Goal: Task Accomplishment & Management: Use online tool/utility

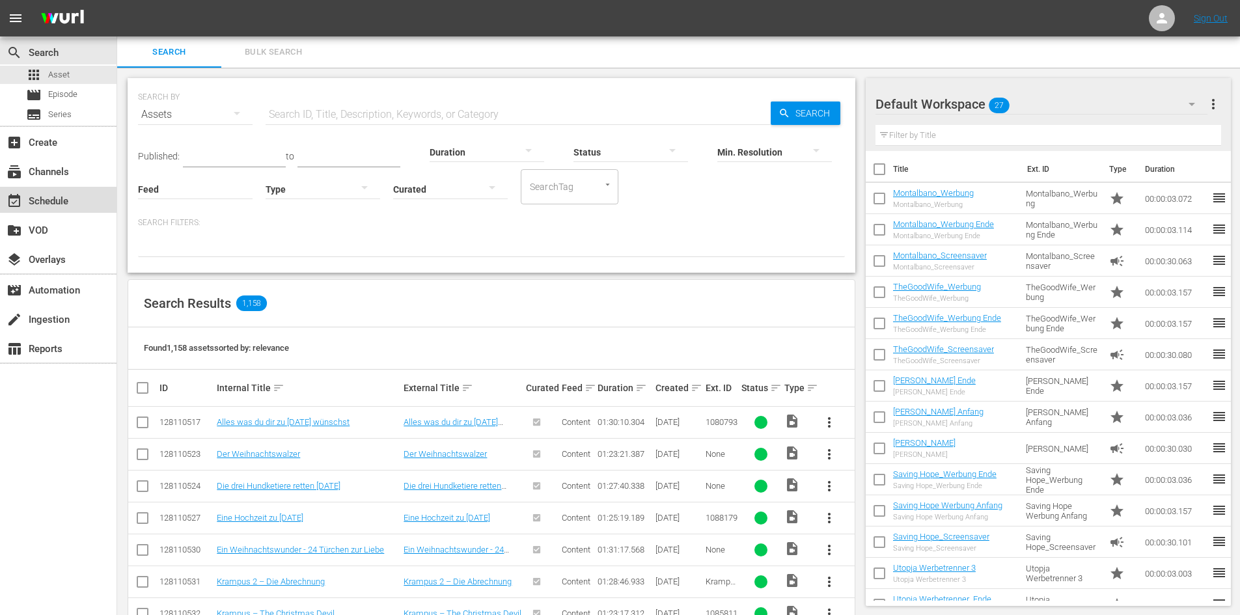
click at [31, 205] on div "event_available Schedule" at bounding box center [36, 199] width 73 height 12
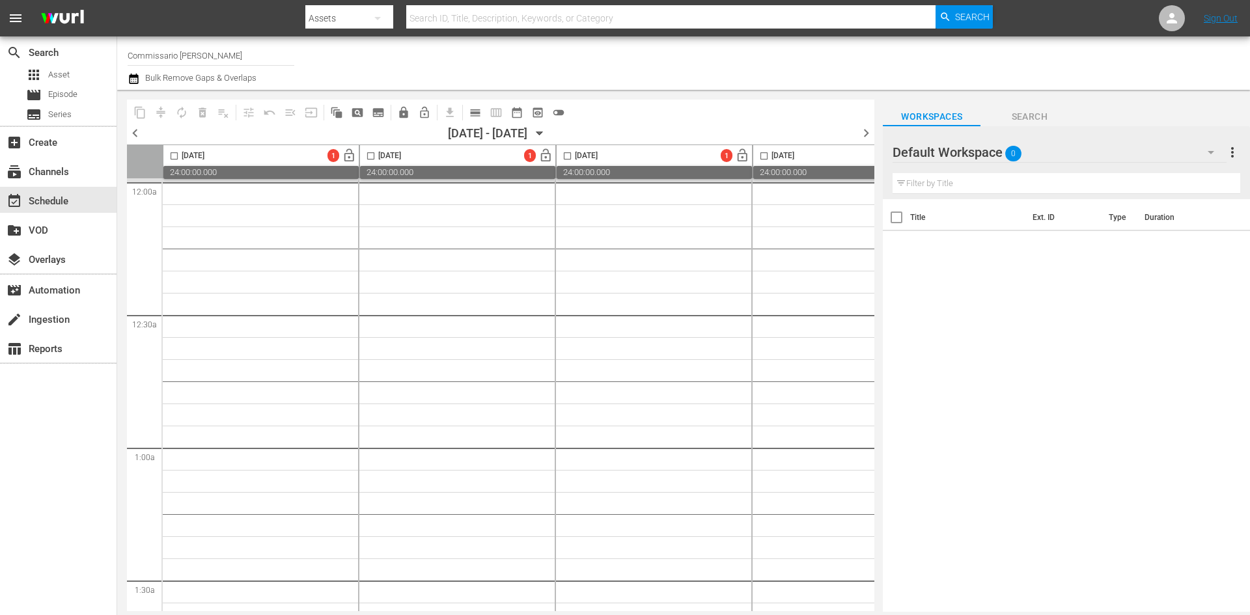
click at [929, 158] on div at bounding box center [939, 153] width 94 height 33
click at [933, 157] on div at bounding box center [939, 153] width 94 height 33
click at [939, 150] on div at bounding box center [939, 153] width 94 height 33
click at [1020, 146] on span "0" at bounding box center [1013, 153] width 16 height 27
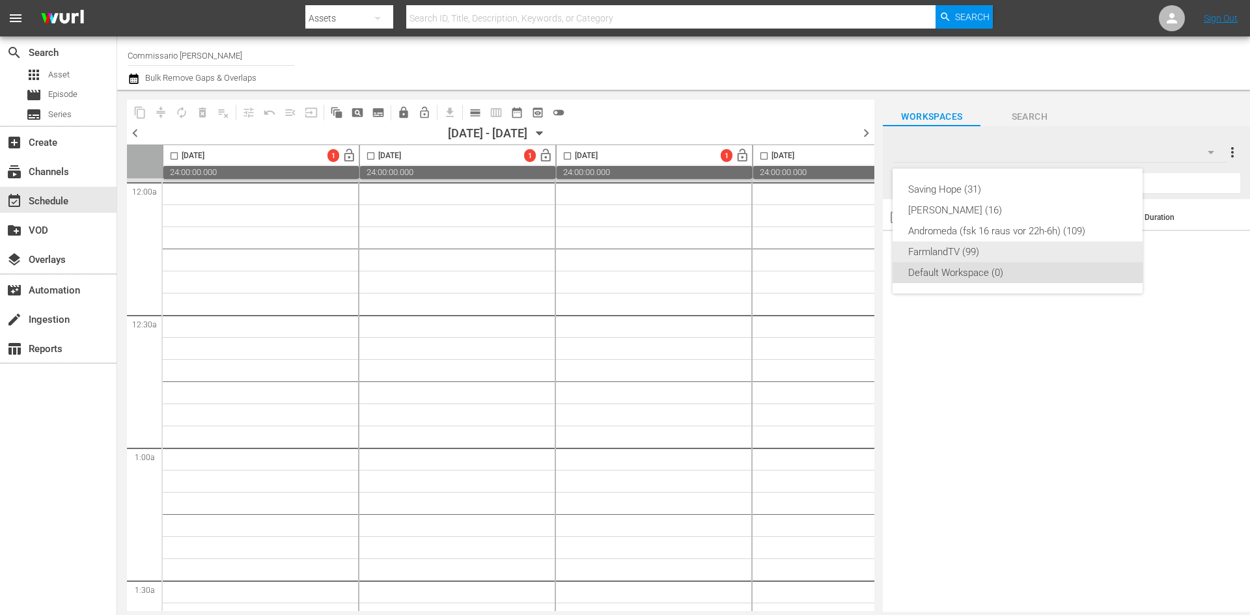
drag, startPoint x: 1004, startPoint y: 247, endPoint x: 737, endPoint y: 280, distance: 268.9
click at [1004, 247] on div "FarmlandTV (99)" at bounding box center [1017, 251] width 219 height 21
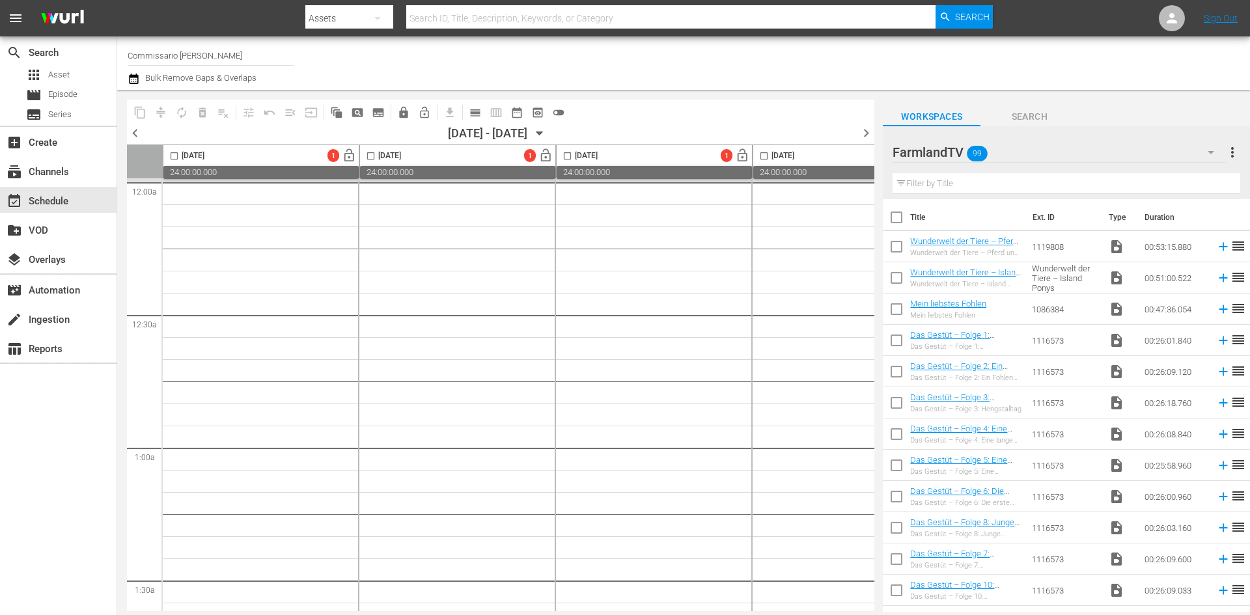
click at [484, 128] on div "[DATE] - [DATE]" at bounding box center [487, 133] width 79 height 14
click at [527, 130] on div "[DATE] - [DATE]" at bounding box center [487, 133] width 79 height 14
click at [547, 136] on icon "button" at bounding box center [539, 133] width 14 height 14
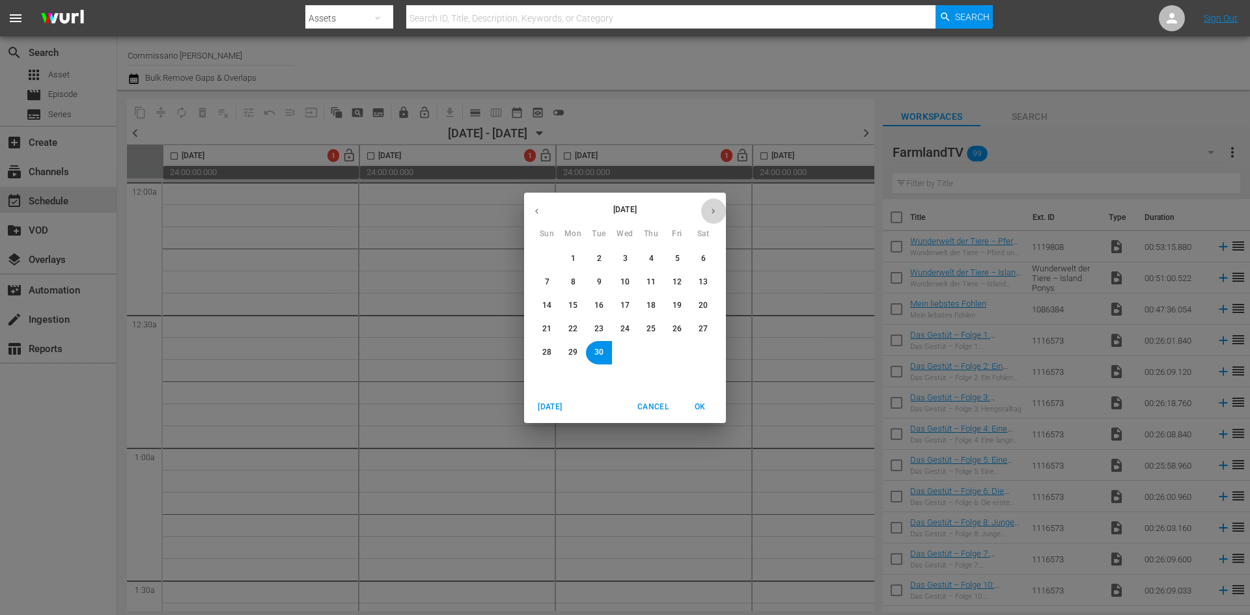
click at [713, 212] on icon "button" at bounding box center [712, 210] width 3 height 5
click at [577, 285] on button "6" at bounding box center [572, 282] width 23 height 23
click at [694, 410] on span "OK" at bounding box center [699, 407] width 31 height 14
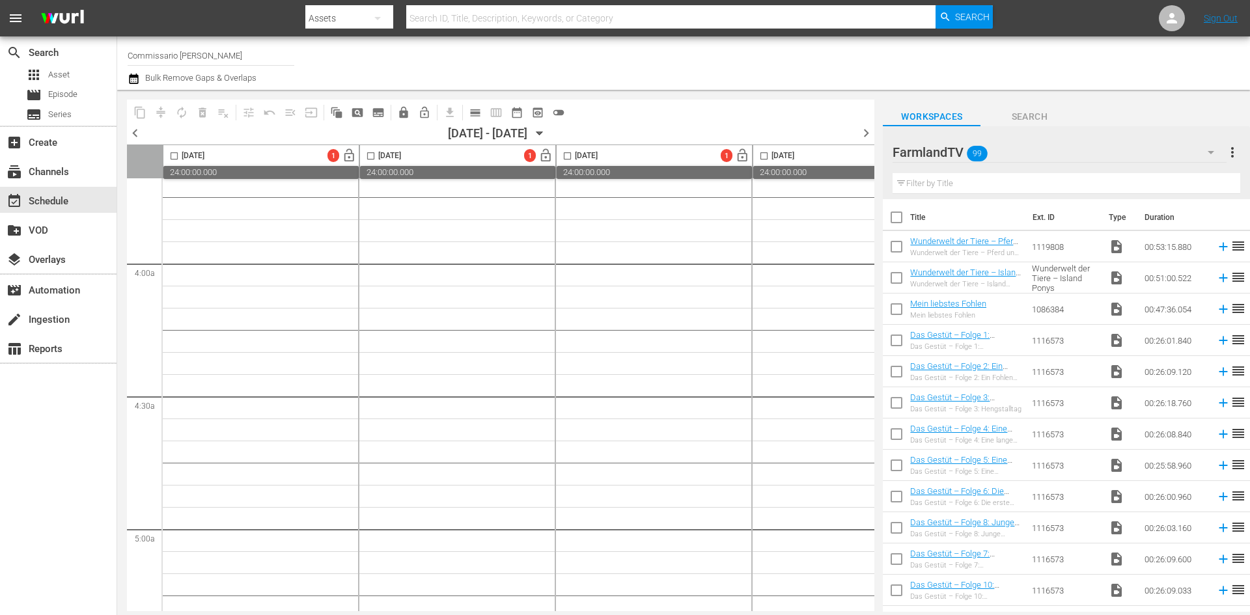
scroll to position [781, 0]
click at [235, 48] on input "Commissario [PERSON_NAME]" at bounding box center [211, 55] width 167 height 31
drag, startPoint x: 276, startPoint y: 51, endPoint x: 96, endPoint y: 57, distance: 180.4
click at [117, 0] on div "search Search apps Asset movie Episode subtitles Series add_box Create subscrip…" at bounding box center [683, 0] width 1132 height 0
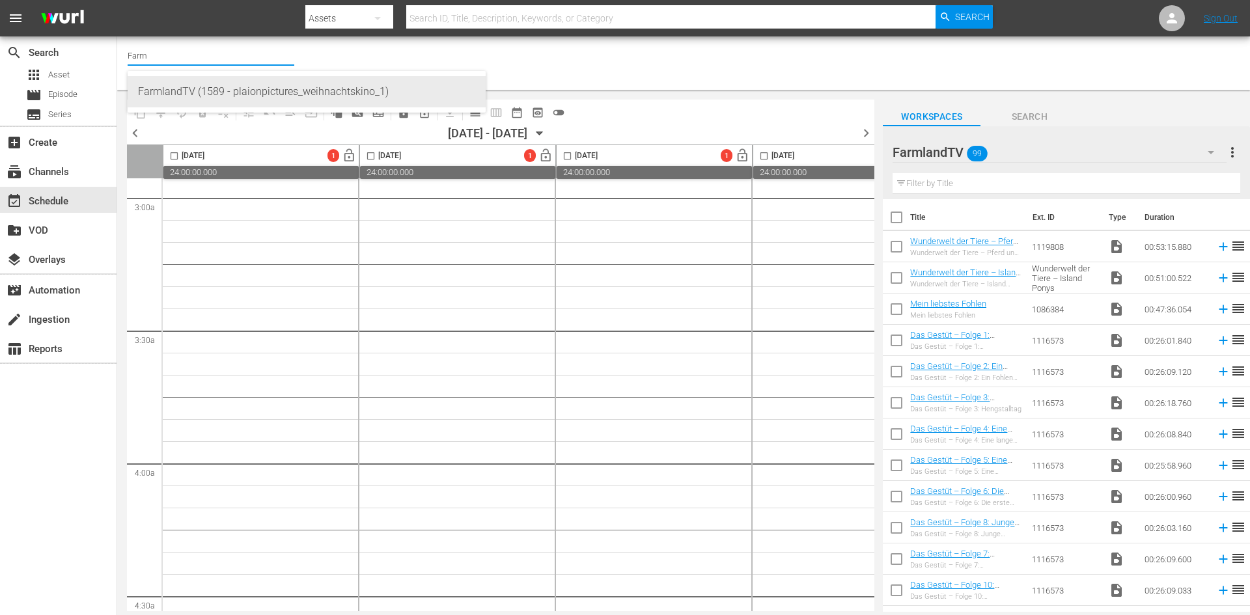
click at [369, 81] on div "FarmlandTV (1589 - plaionpictures_weihnachtskino_1)" at bounding box center [306, 91] width 337 height 31
type input "FarmlandTV (1589 - plaionpictures_weihnachtskino_1)"
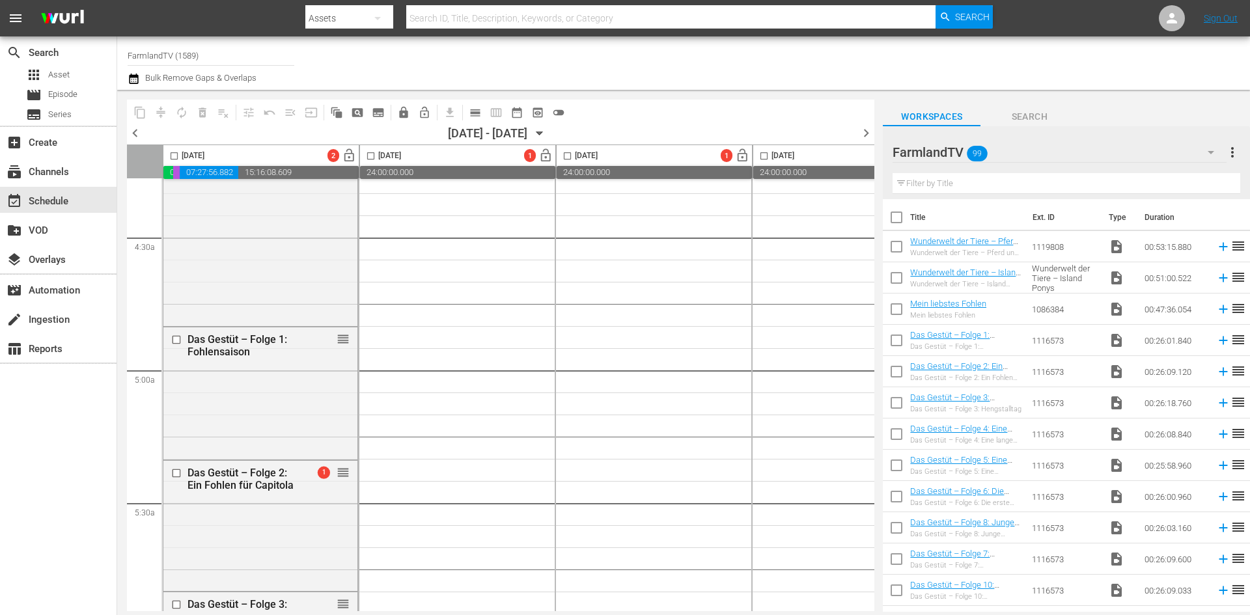
scroll to position [1192, 0]
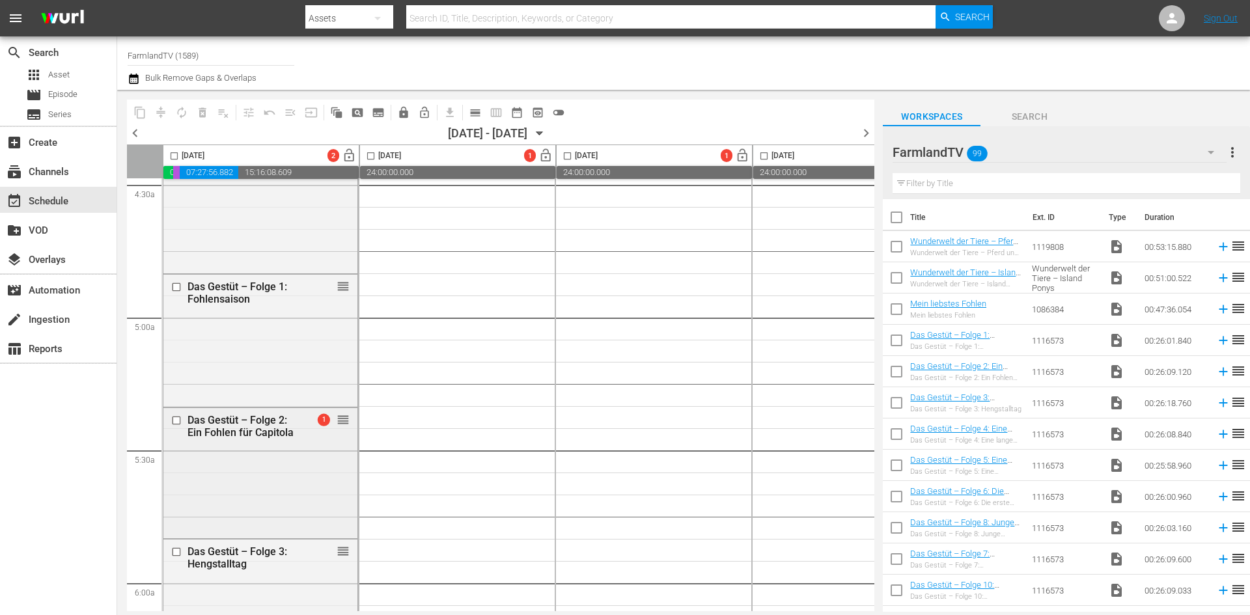
click at [324, 420] on span "1" at bounding box center [324, 419] width 12 height 12
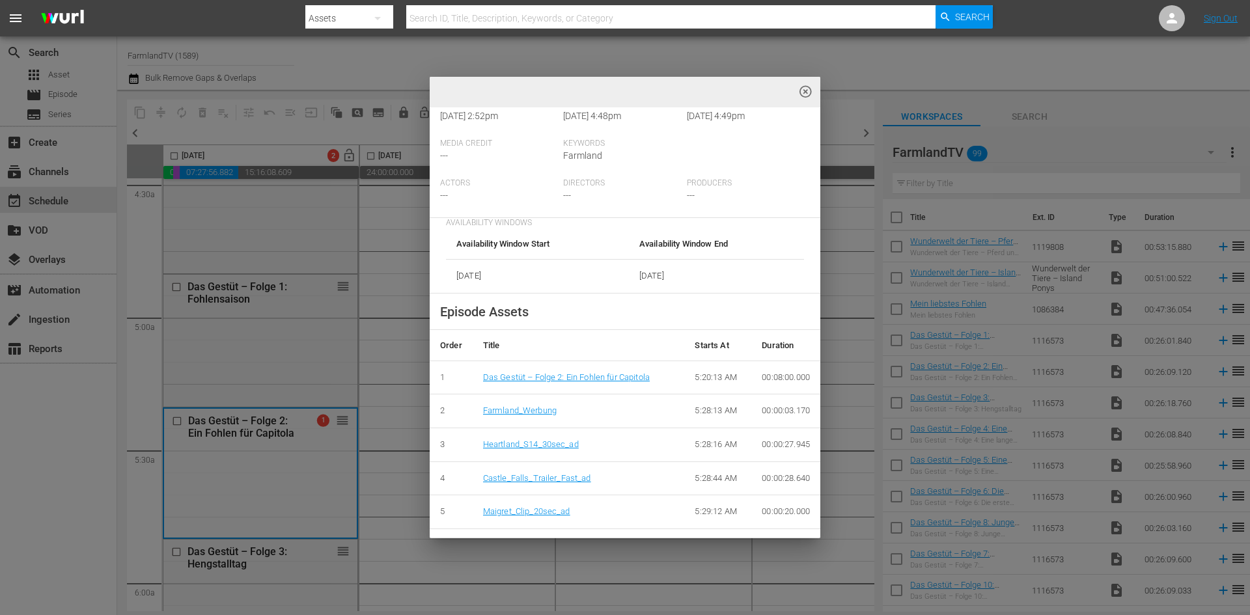
scroll to position [325, 0]
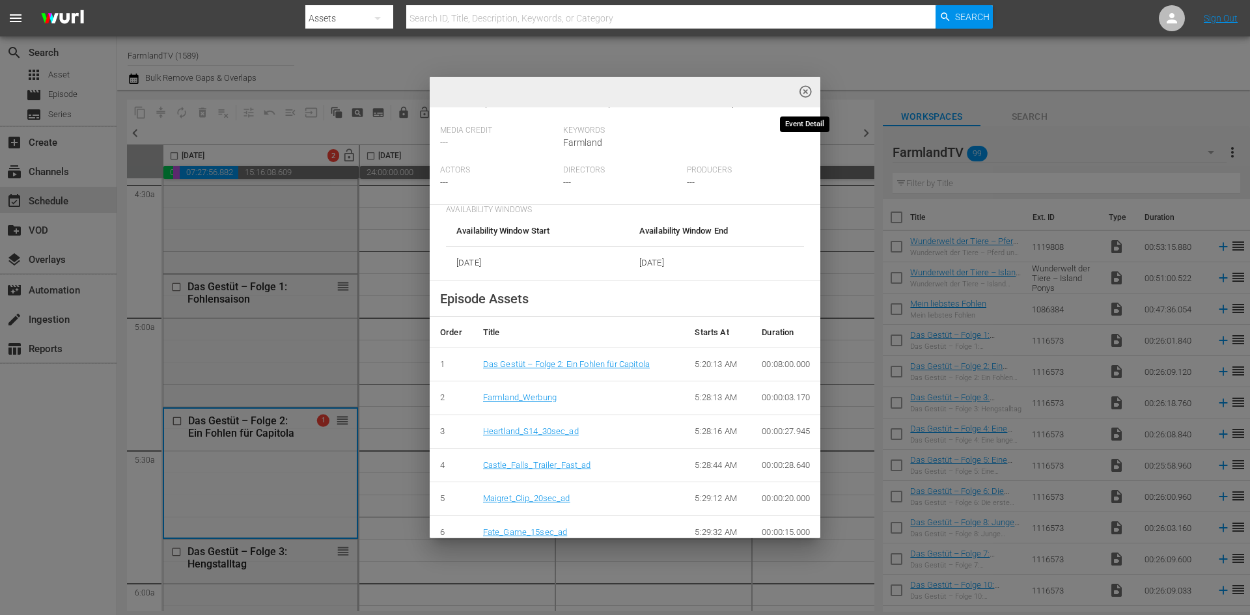
drag, startPoint x: 801, startPoint y: 90, endPoint x: 326, endPoint y: 423, distance: 580.3
click at [801, 90] on span "highlight_off_icon" at bounding box center [805, 92] width 15 height 15
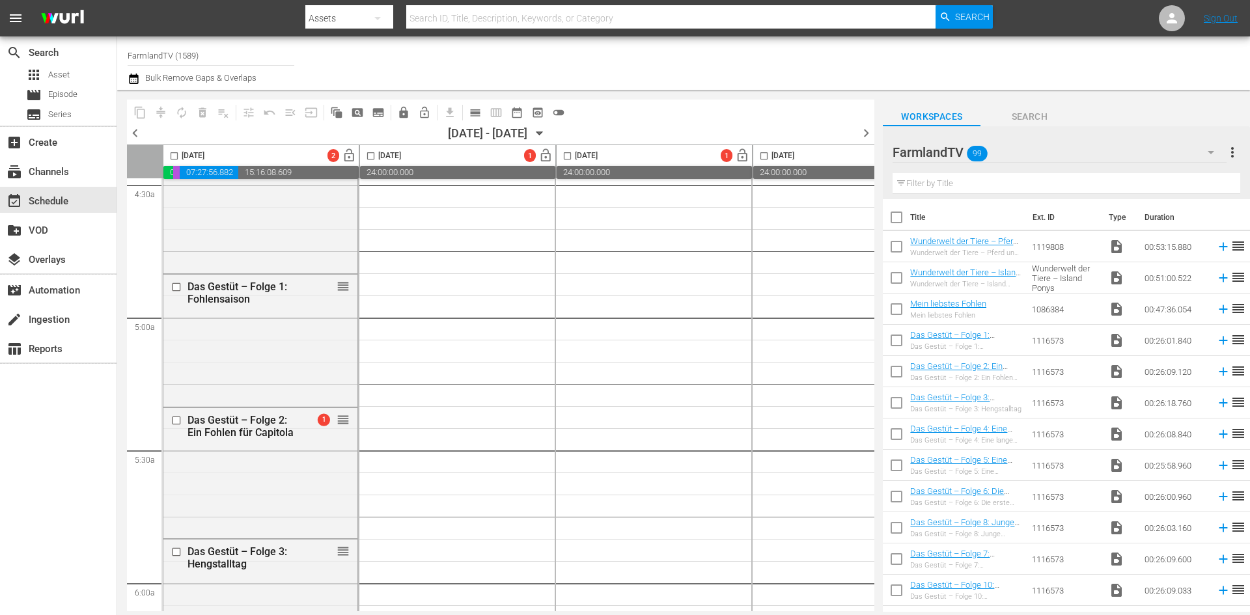
click at [176, 151] on input "checkbox" at bounding box center [174, 158] width 15 height 15
click at [162, 107] on span "compress" at bounding box center [160, 112] width 13 height 13
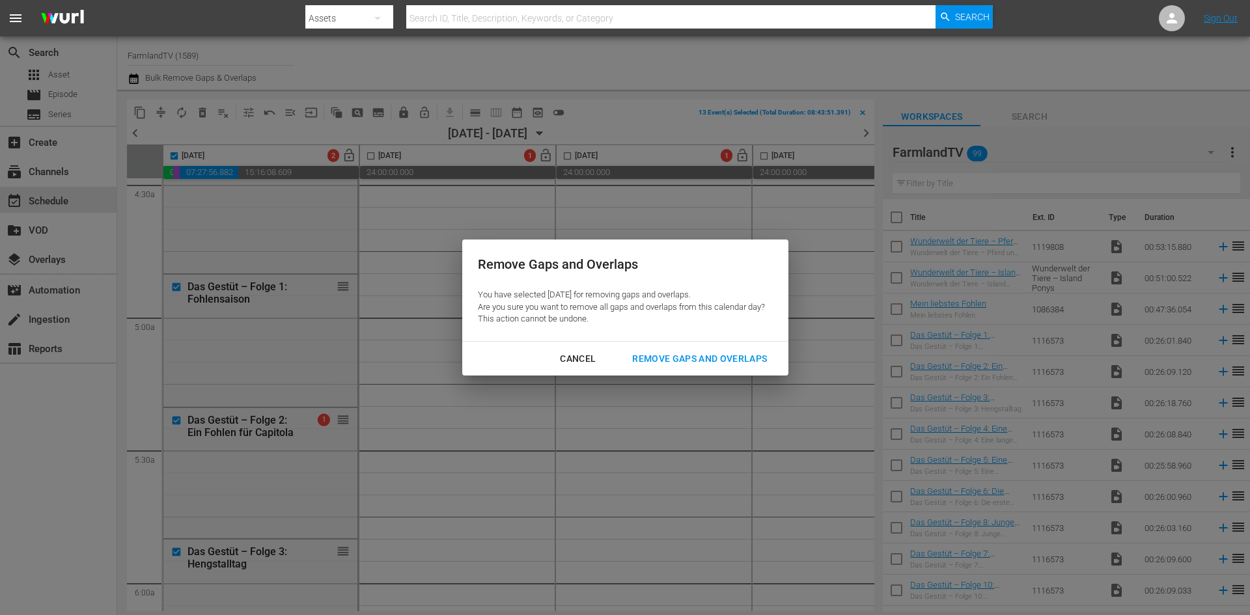
click at [708, 361] on div "Remove Gaps and Overlaps" at bounding box center [700, 359] width 156 height 16
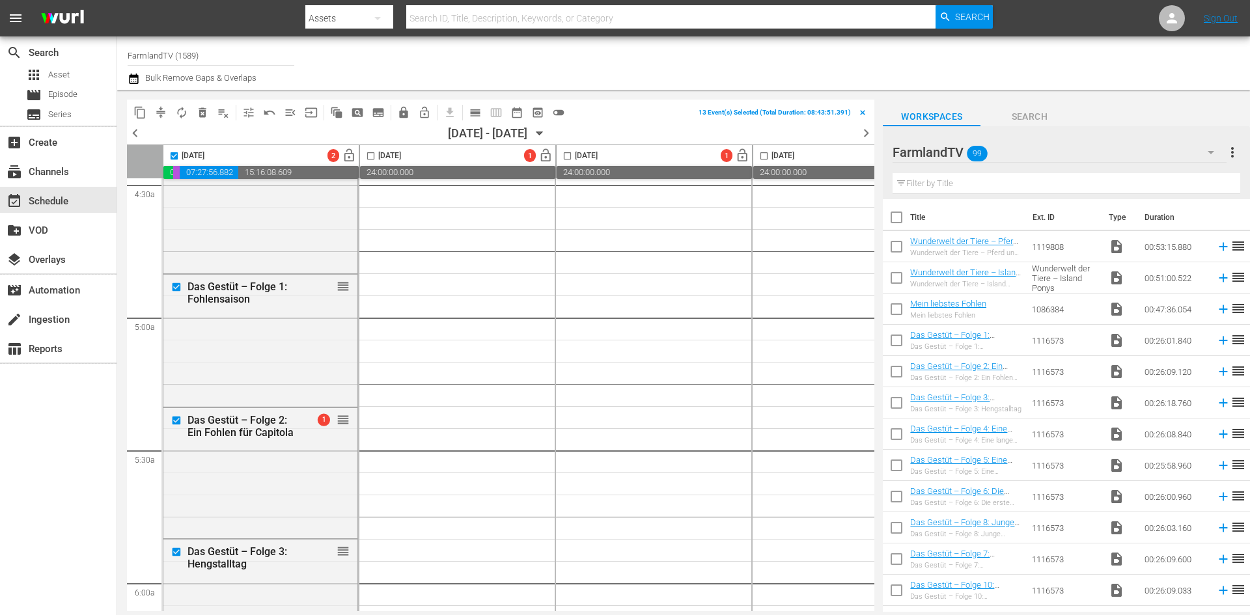
checkbox input "false"
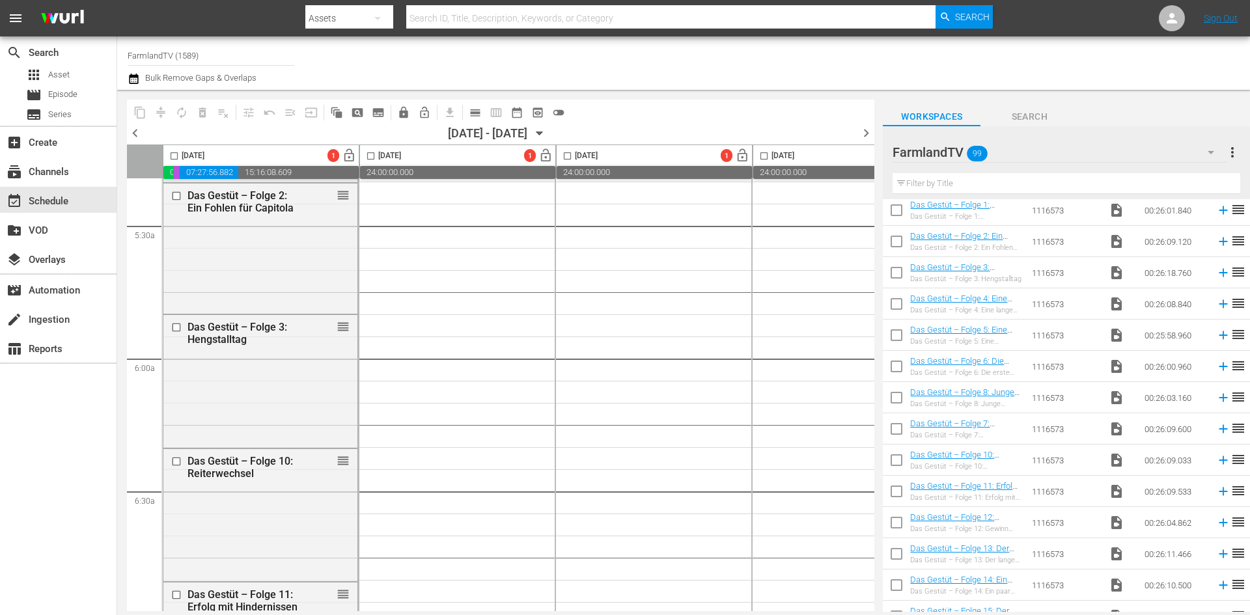
scroll to position [1388, 0]
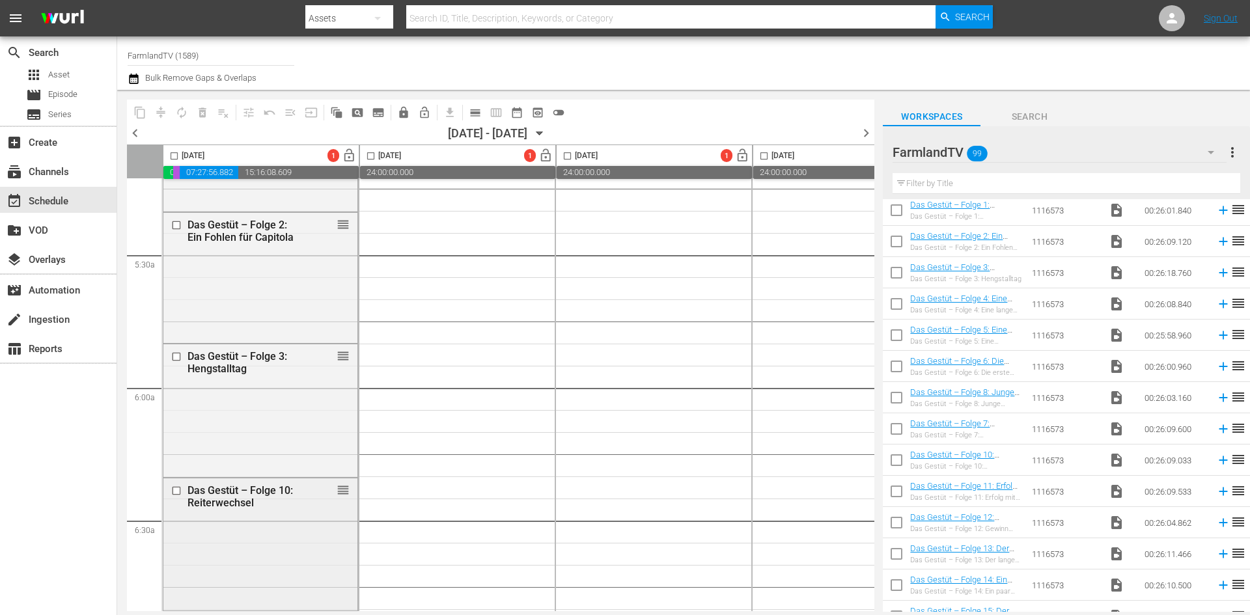
click at [174, 489] on input "checkbox" at bounding box center [178, 490] width 14 height 11
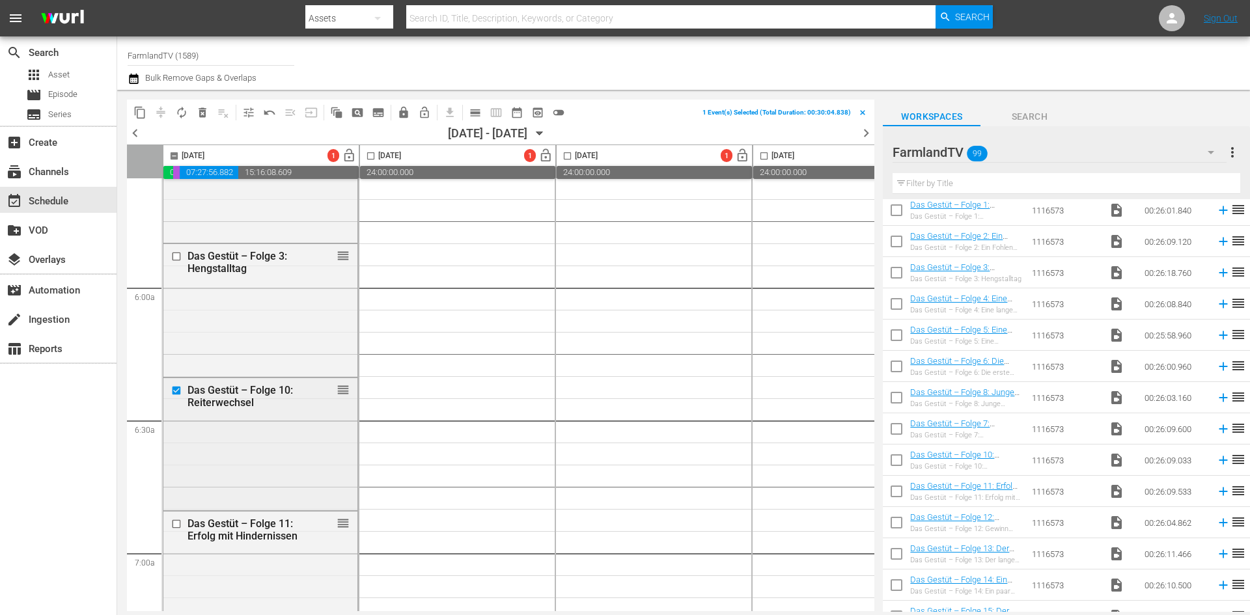
scroll to position [1648, 0]
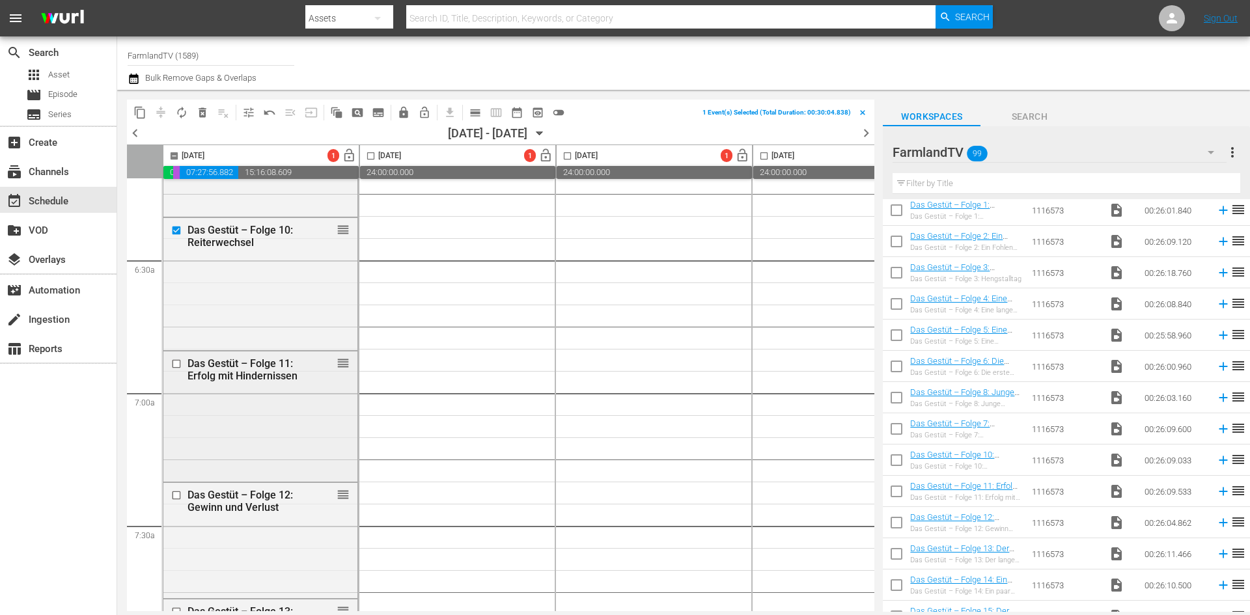
click at [174, 361] on input "checkbox" at bounding box center [178, 363] width 14 height 11
click at [178, 495] on input "checkbox" at bounding box center [178, 495] width 14 height 11
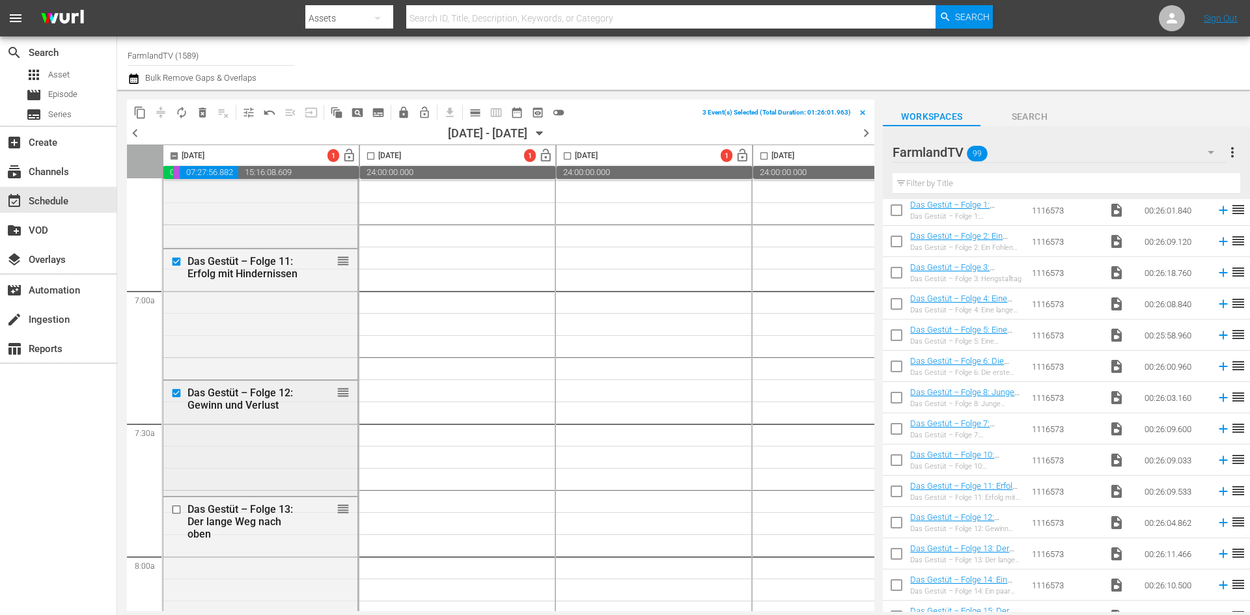
scroll to position [1778, 0]
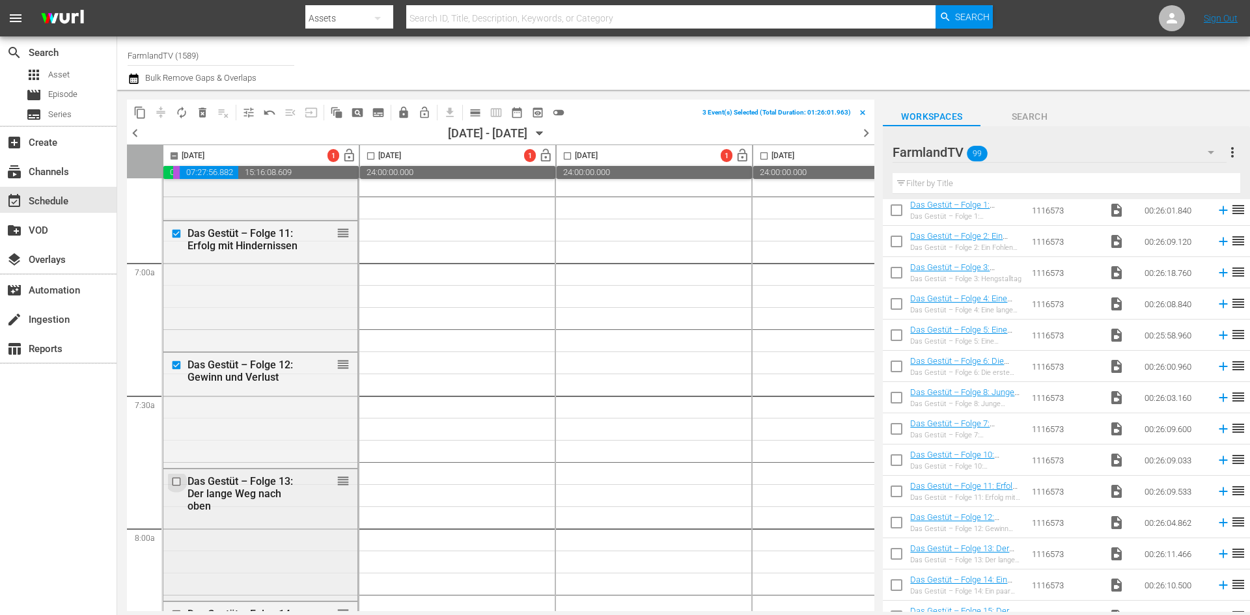
click at [176, 482] on input "checkbox" at bounding box center [178, 481] width 14 height 11
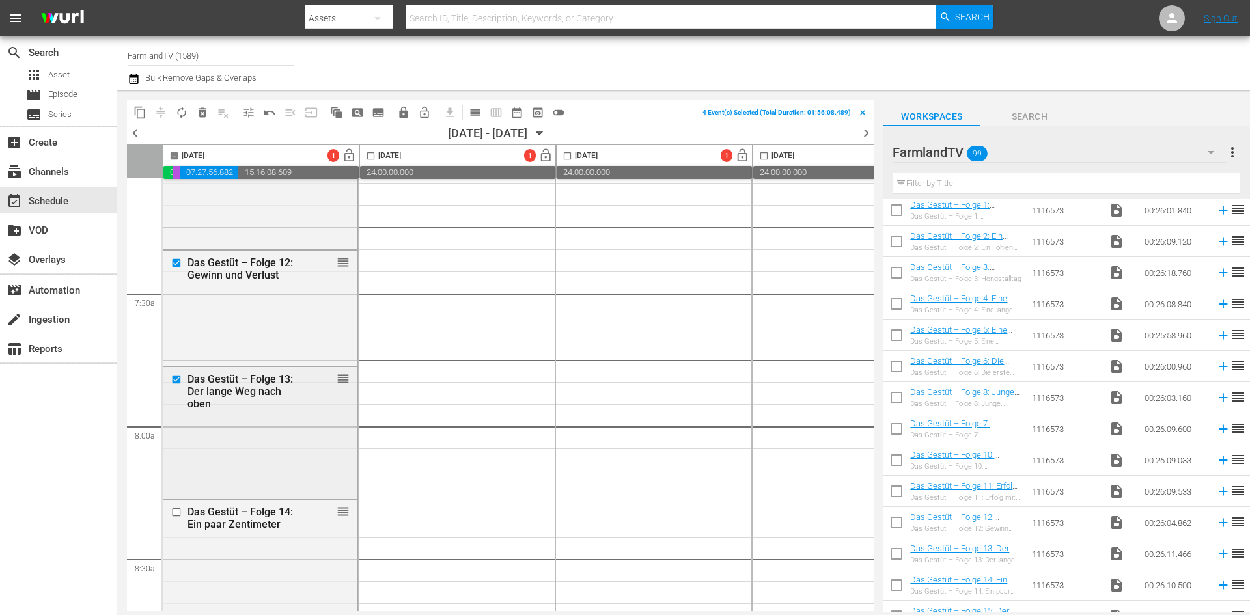
scroll to position [1973, 0]
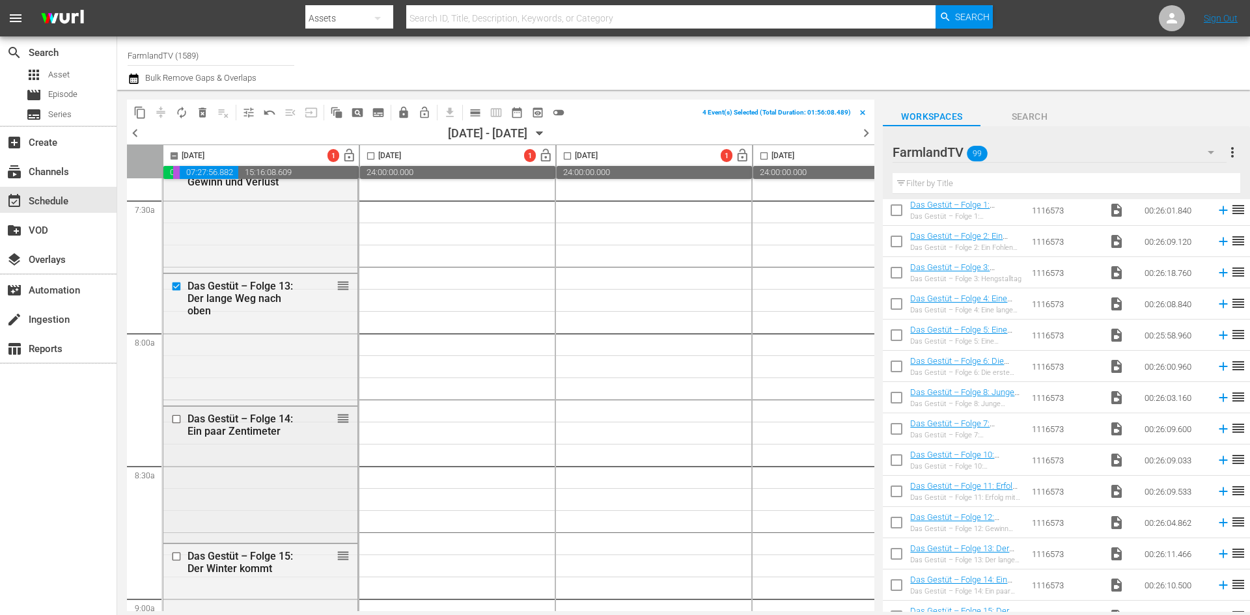
click at [176, 415] on input "checkbox" at bounding box center [178, 419] width 14 height 11
click at [176, 557] on input "checkbox" at bounding box center [178, 556] width 14 height 11
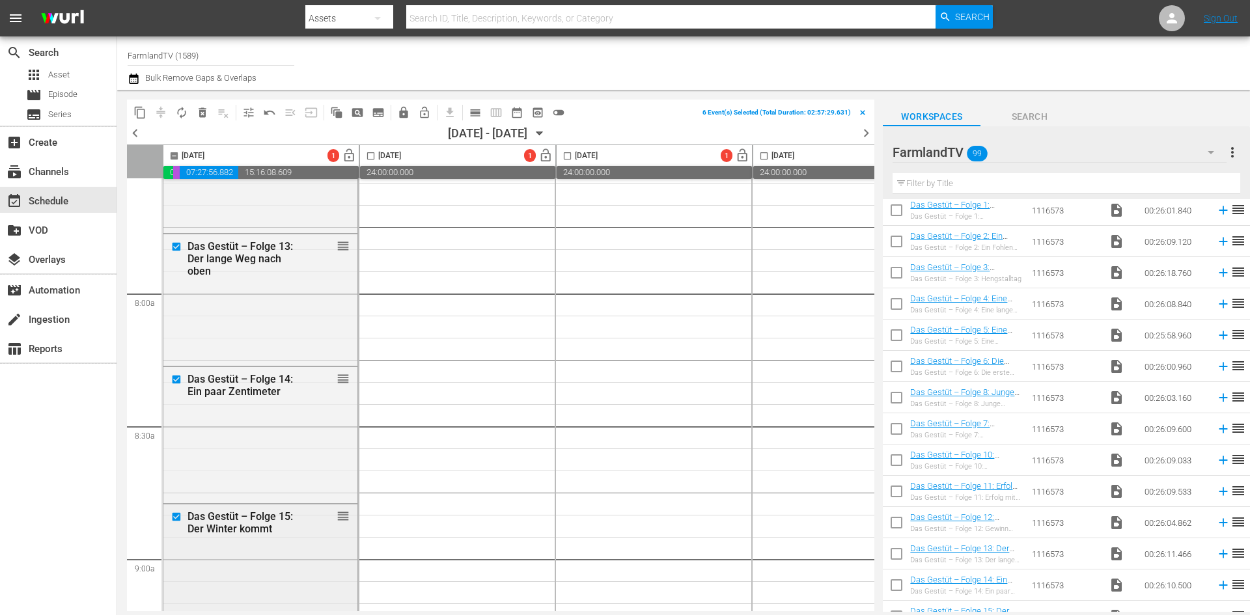
scroll to position [2103, 0]
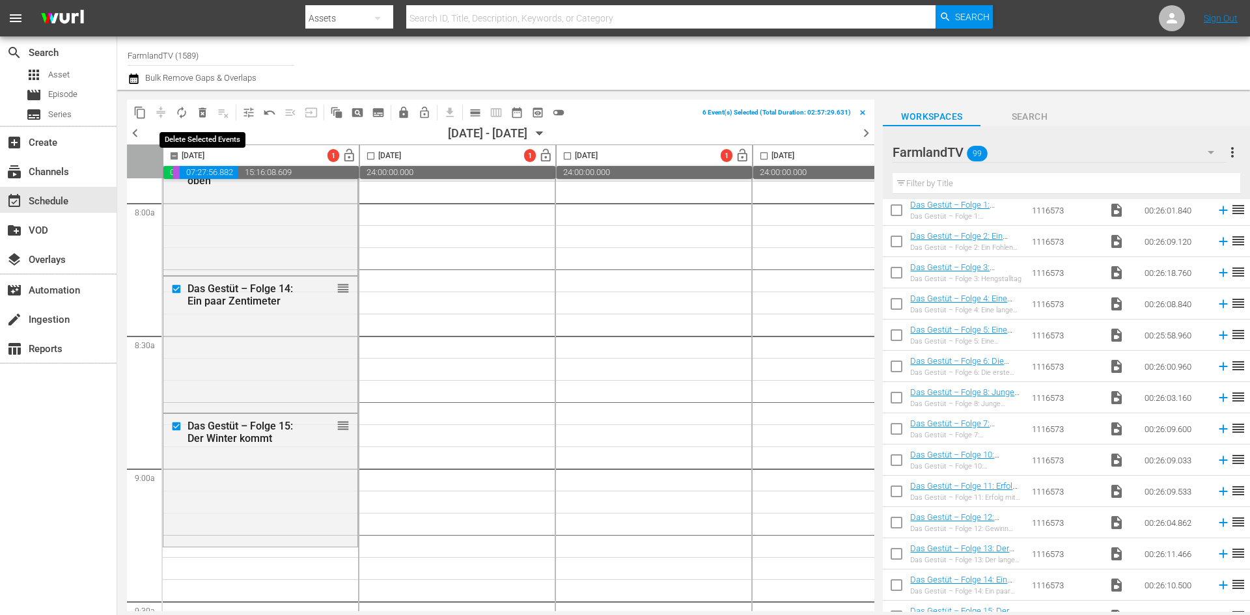
click at [197, 113] on span "delete_forever_outlined" at bounding box center [202, 112] width 13 height 13
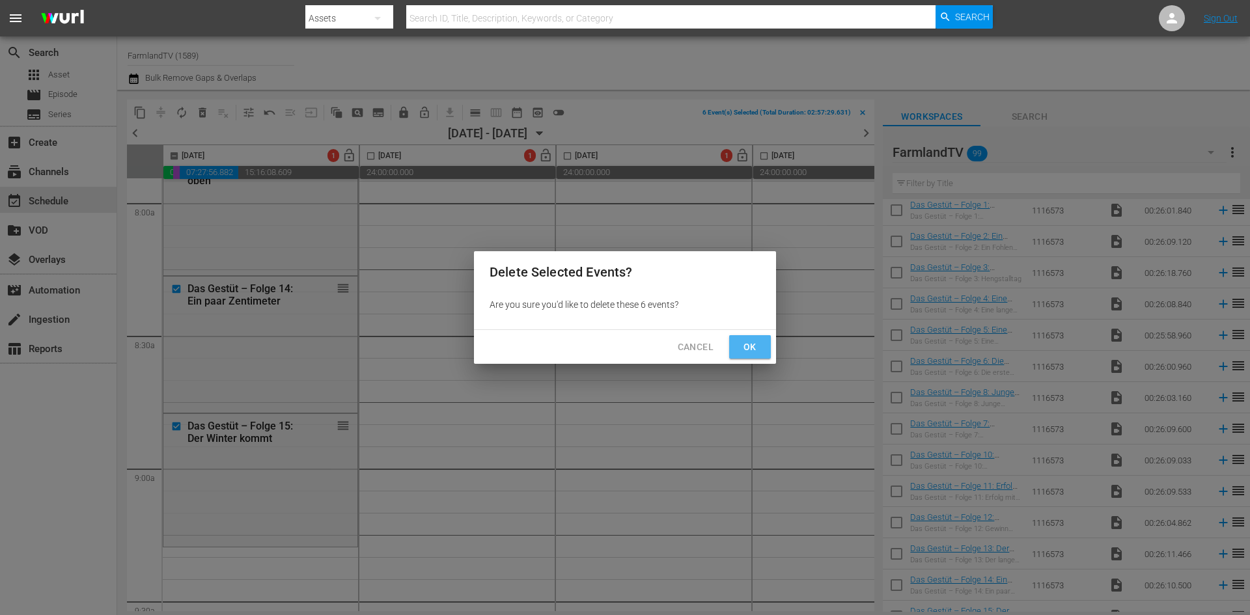
drag, startPoint x: 752, startPoint y: 353, endPoint x: 879, endPoint y: 353, distance: 126.3
click at [753, 353] on span "Ok" at bounding box center [749, 347] width 21 height 16
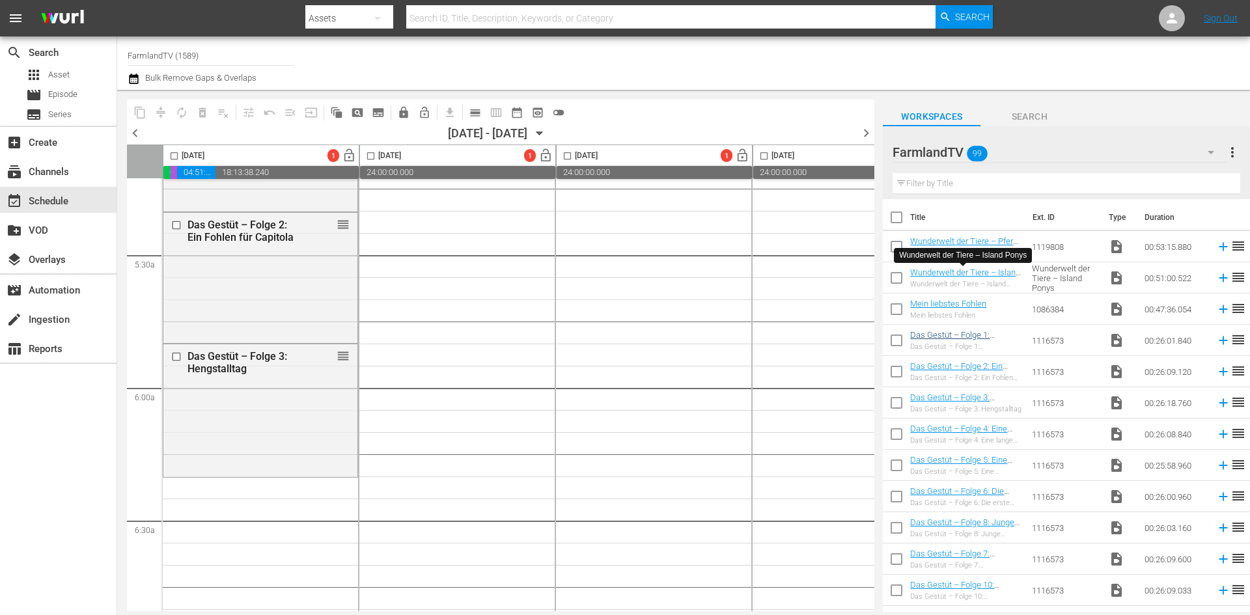
scroll to position [195, 0]
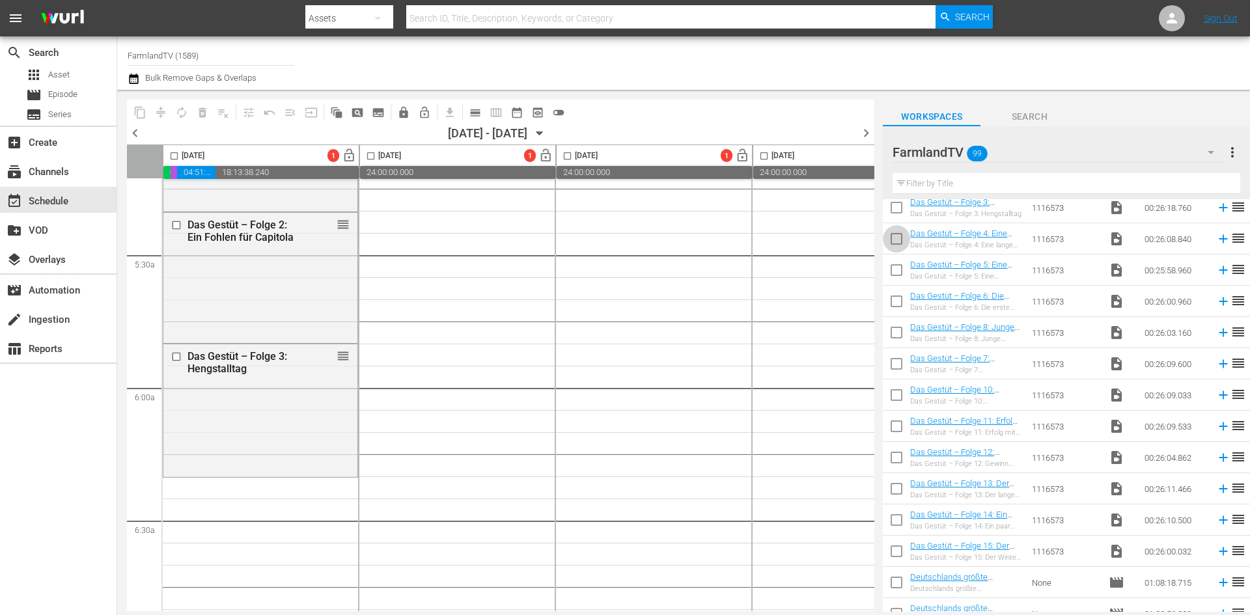
click at [901, 241] on input "checkbox" at bounding box center [895, 241] width 27 height 27
checkbox input "true"
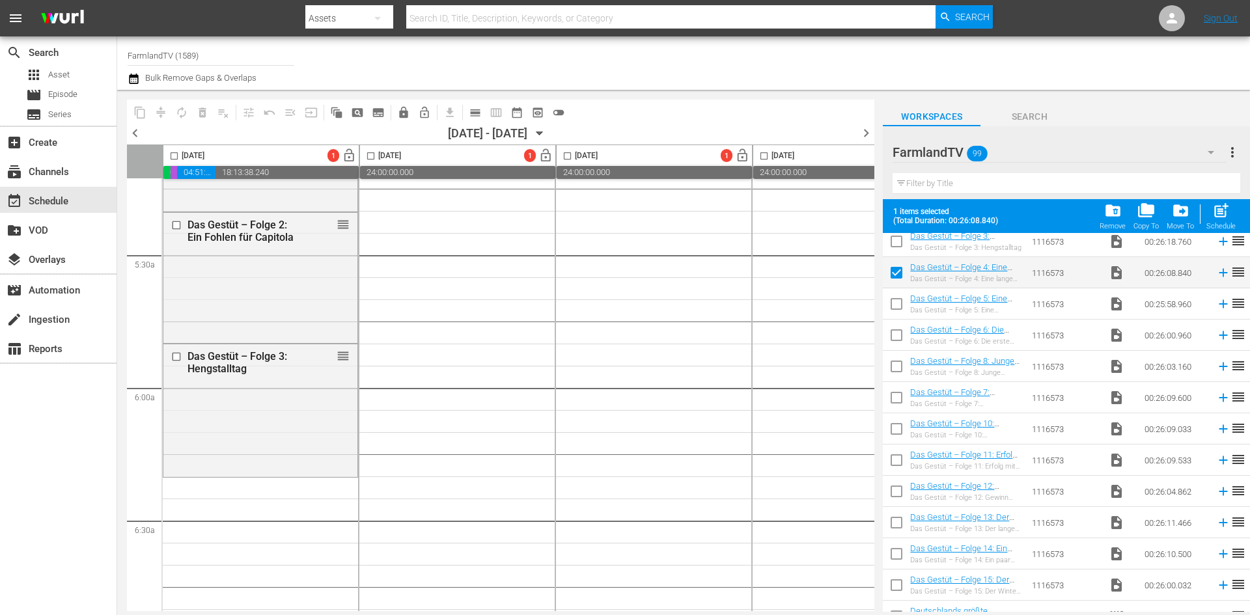
click at [896, 306] on input "checkbox" at bounding box center [895, 306] width 27 height 27
checkbox input "true"
click at [897, 339] on input "checkbox" at bounding box center [895, 337] width 27 height 27
checkbox input "true"
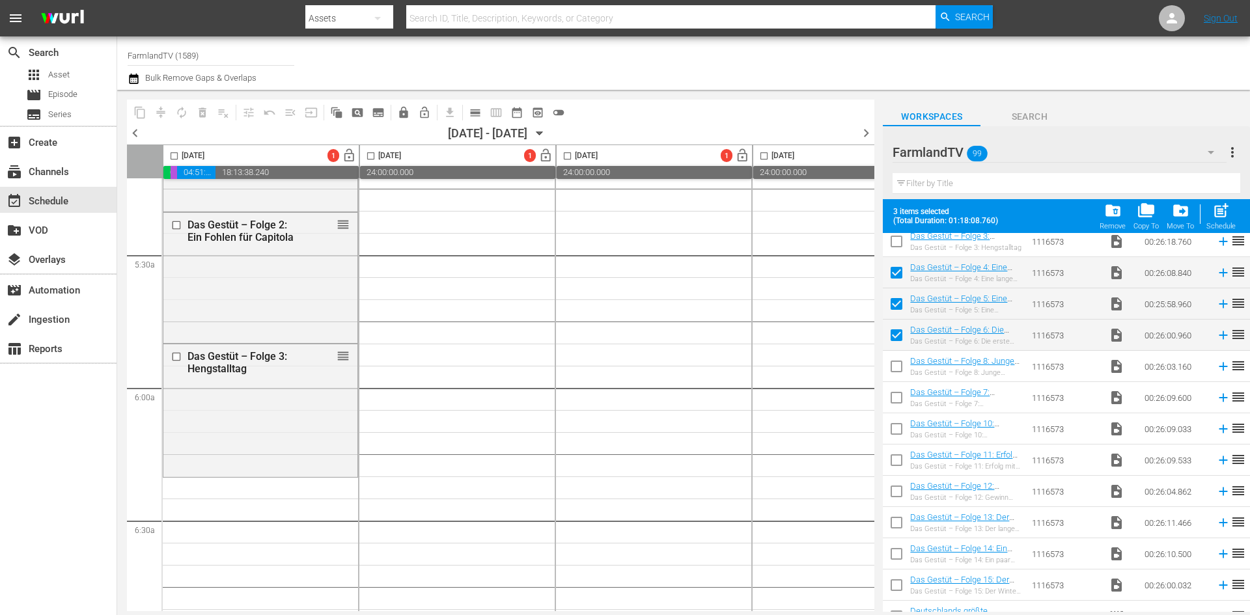
click at [899, 369] on input "checkbox" at bounding box center [895, 368] width 27 height 27
checkbox input "true"
click at [895, 404] on input "checkbox" at bounding box center [895, 400] width 27 height 27
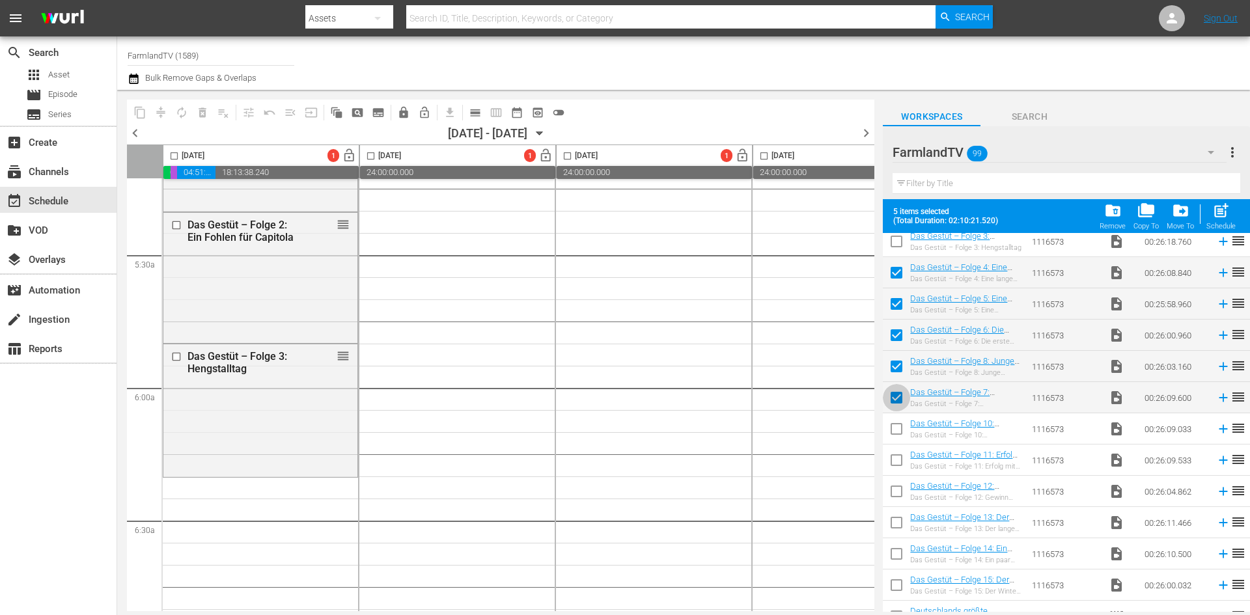
click at [900, 398] on input "checkbox" at bounding box center [895, 400] width 27 height 27
checkbox input "false"
click at [897, 363] on input "checkbox" at bounding box center [895, 368] width 27 height 27
checkbox input "false"
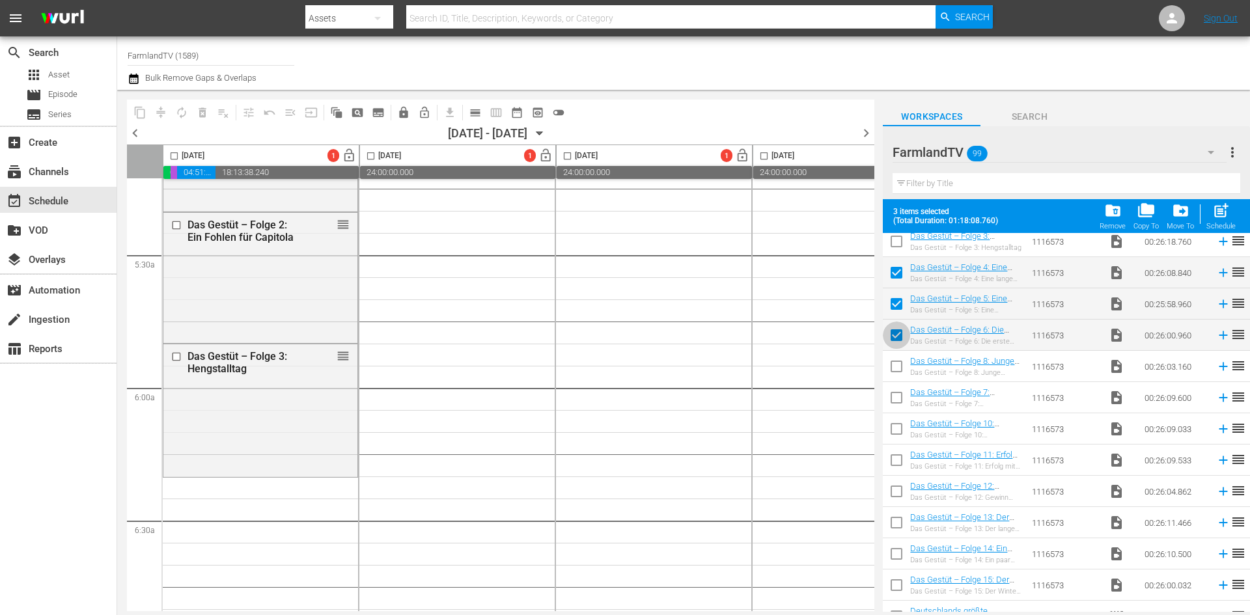
click at [892, 336] on input "checkbox" at bounding box center [895, 337] width 27 height 27
checkbox input "false"
click at [895, 300] on input "checkbox" at bounding box center [895, 306] width 27 height 27
checkbox input "false"
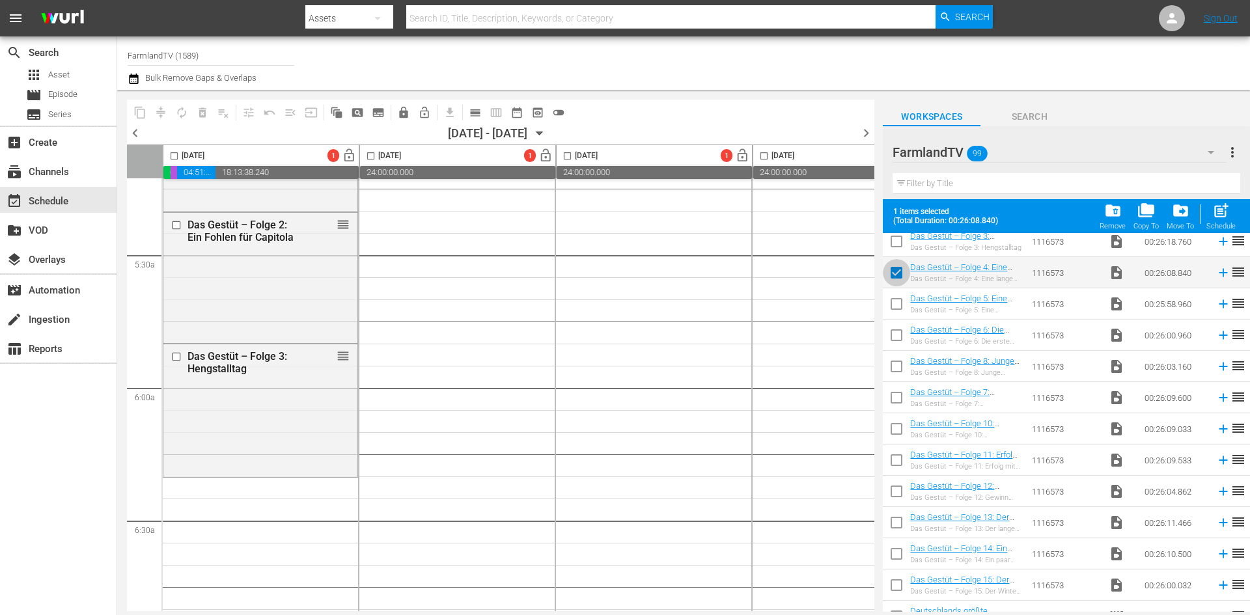
click at [892, 271] on input "checkbox" at bounding box center [895, 275] width 27 height 27
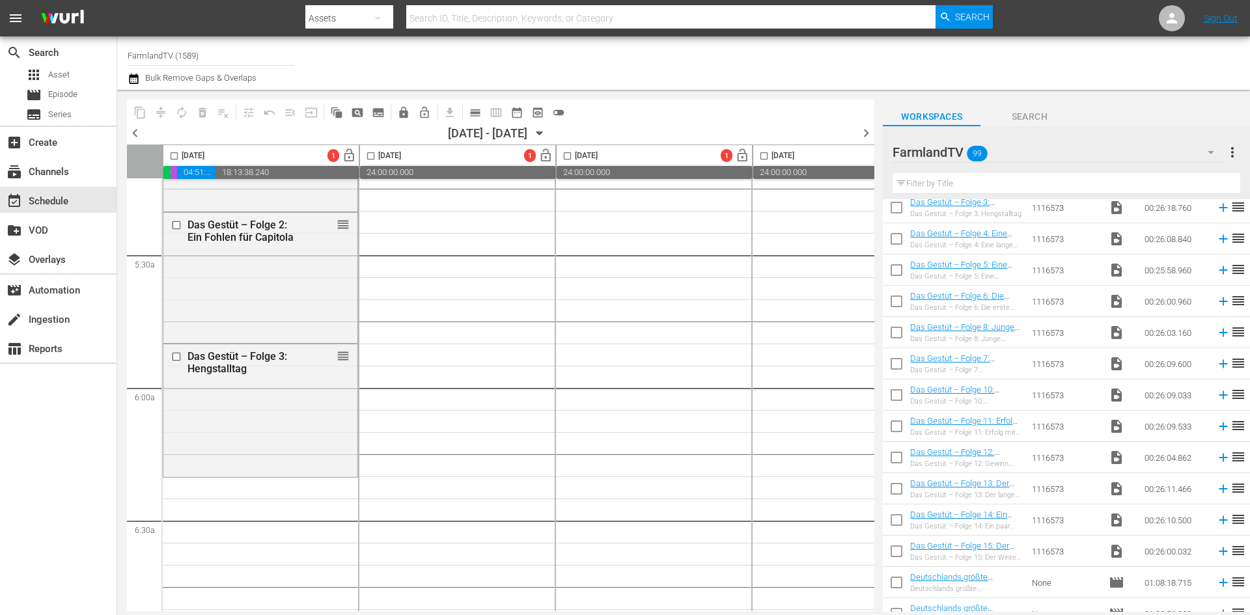
click at [1229, 156] on span "more_vert" at bounding box center [1232, 152] width 16 height 16
click at [1024, 140] on div "FarmlandTV 99" at bounding box center [1058, 152] width 333 height 36
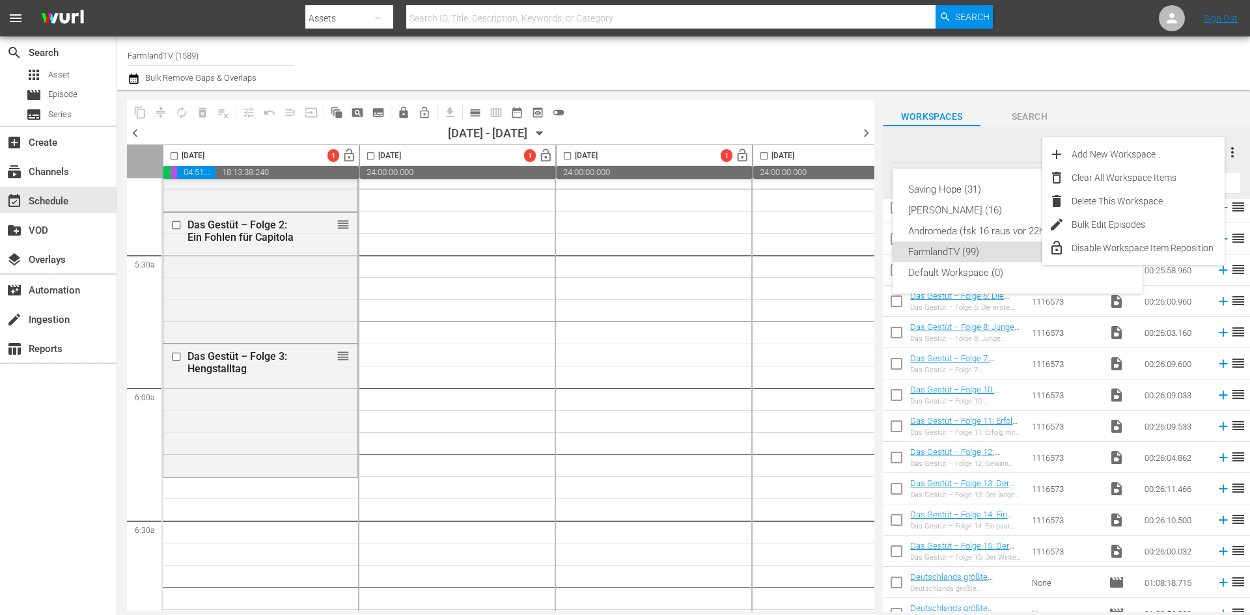
click at [990, 359] on div "Saving Hope (31) [PERSON_NAME] (16) Andromeda (fsk 16 raus vor 22h-6h) (109) Fa…" at bounding box center [625, 307] width 1250 height 615
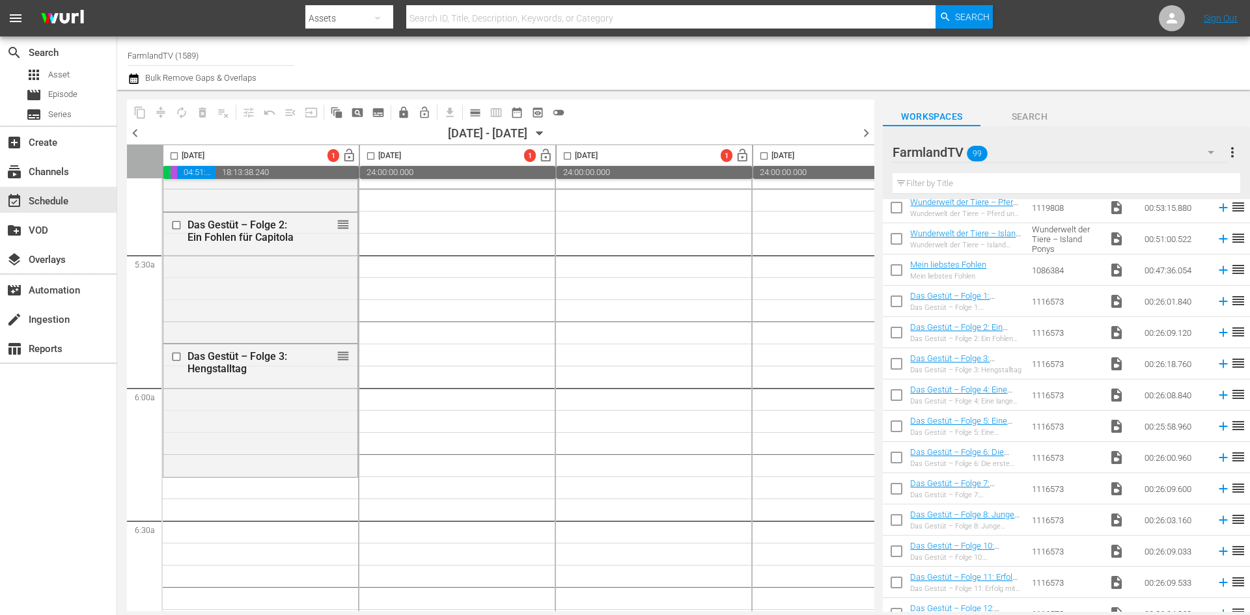
scroll to position [0, 0]
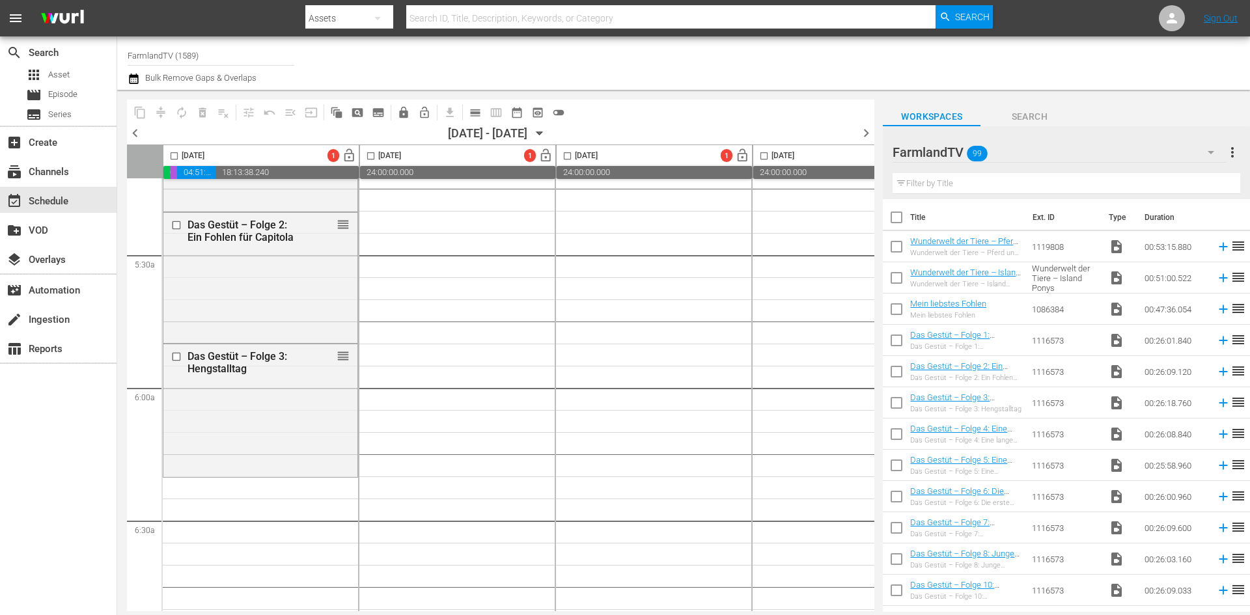
click at [900, 434] on input "checkbox" at bounding box center [895, 436] width 27 height 27
checkbox input "true"
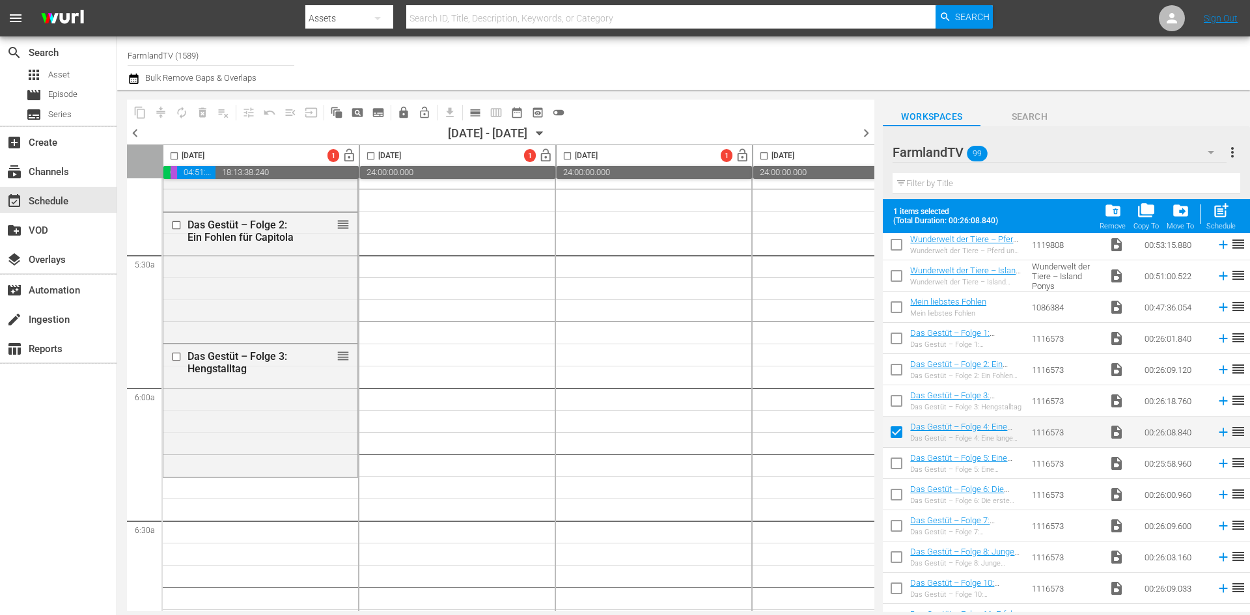
scroll to position [65, 0]
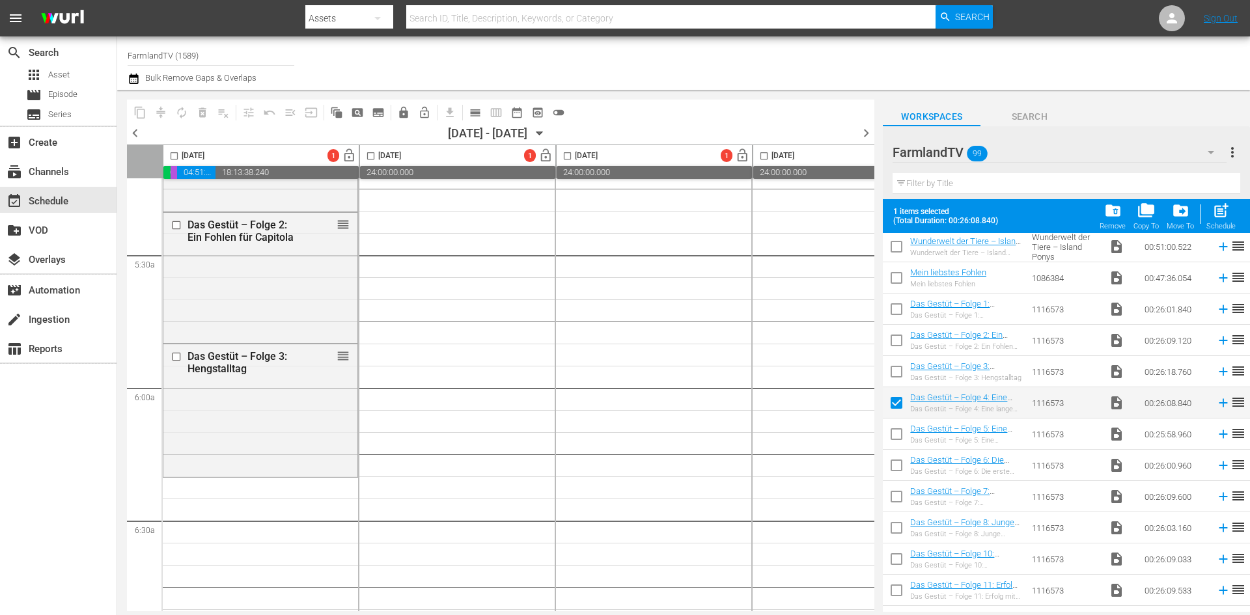
click at [896, 435] on input "checkbox" at bounding box center [895, 436] width 27 height 27
checkbox input "true"
click at [894, 461] on input "checkbox" at bounding box center [895, 467] width 27 height 27
checkbox input "true"
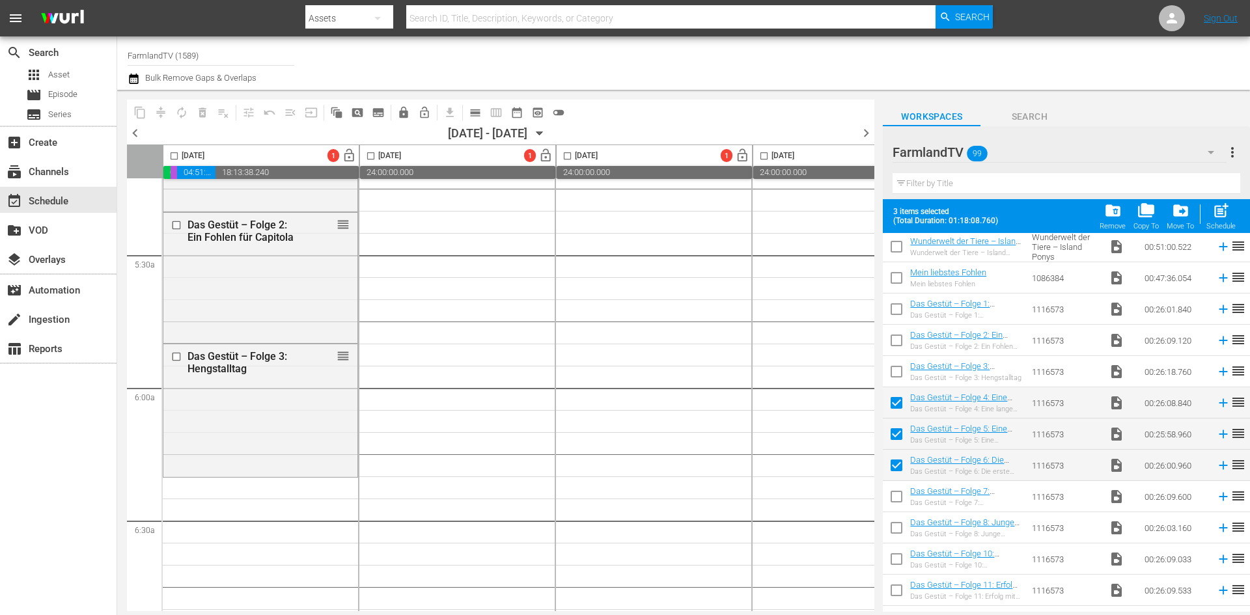
click at [897, 493] on input "checkbox" at bounding box center [895, 498] width 27 height 27
checkbox input "true"
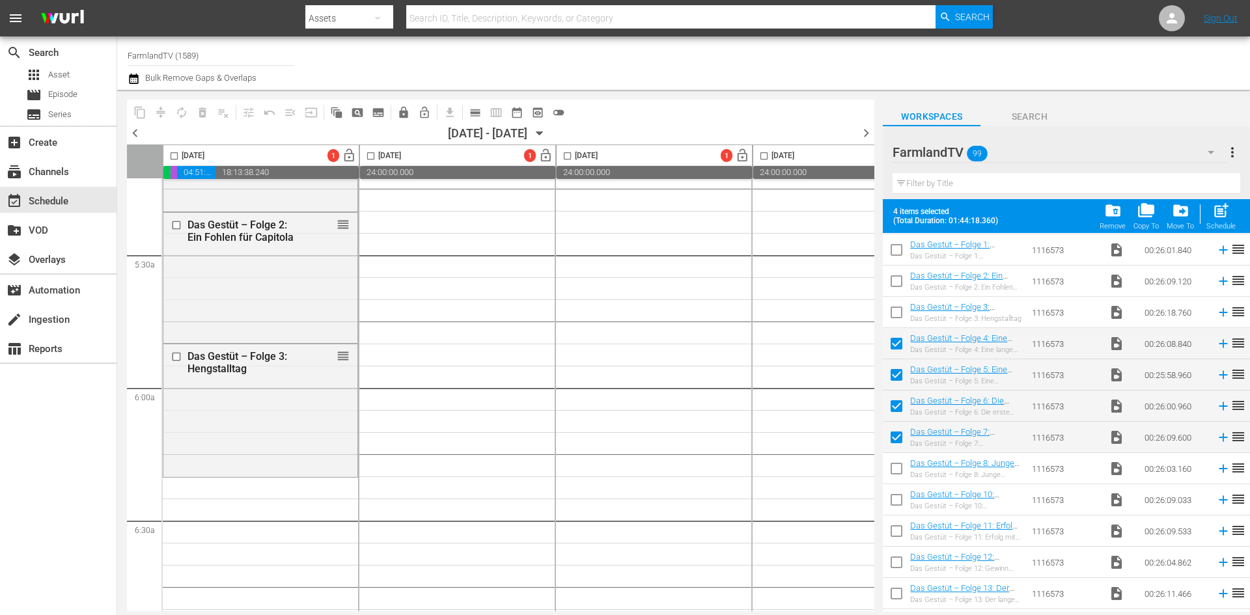
scroll to position [195, 0]
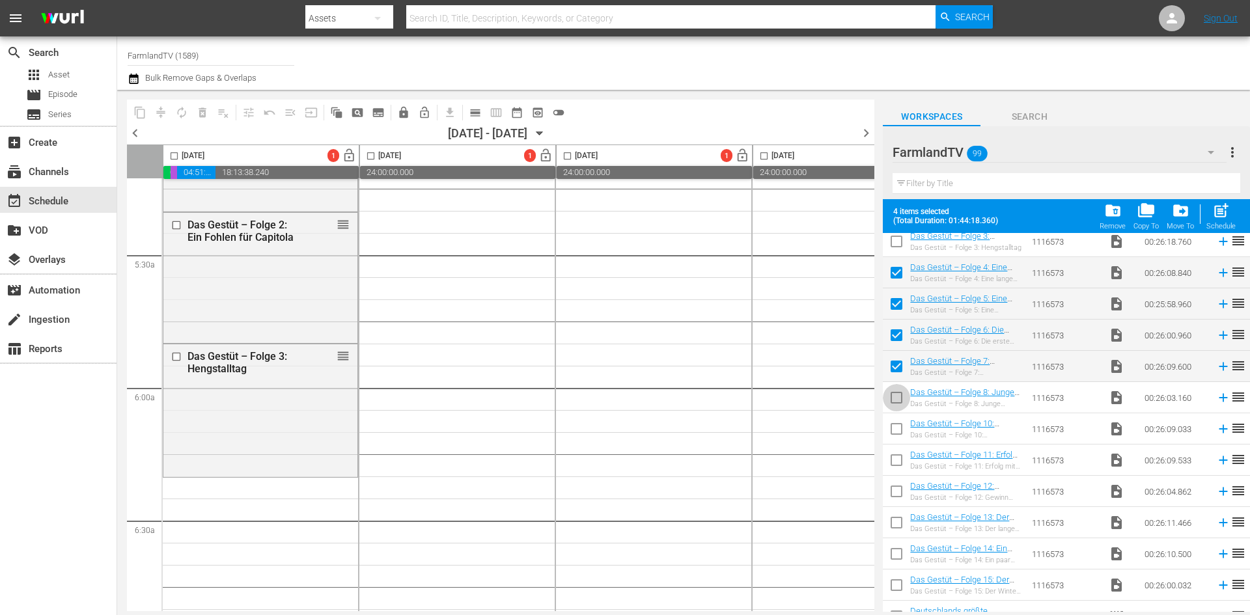
click at [900, 399] on input "checkbox" at bounding box center [895, 400] width 27 height 27
checkbox input "true"
click at [899, 431] on input "checkbox" at bounding box center [895, 431] width 27 height 27
checkbox input "true"
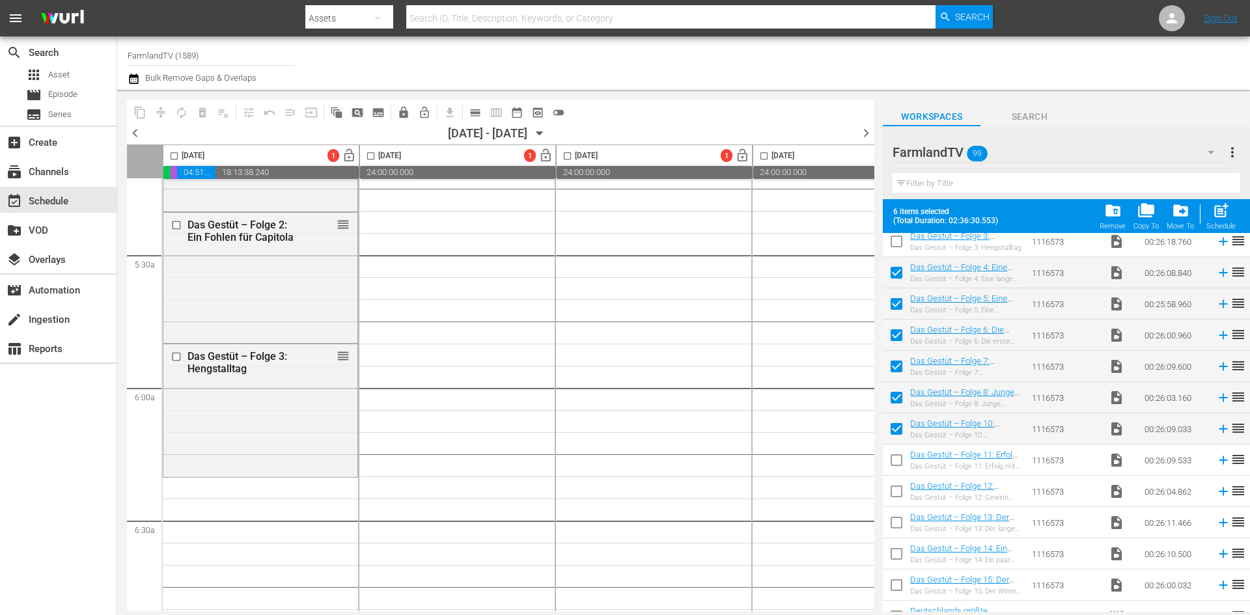
click at [900, 459] on input "checkbox" at bounding box center [895, 462] width 27 height 27
checkbox input "true"
click at [893, 494] on input "checkbox" at bounding box center [895, 493] width 27 height 27
checkbox input "true"
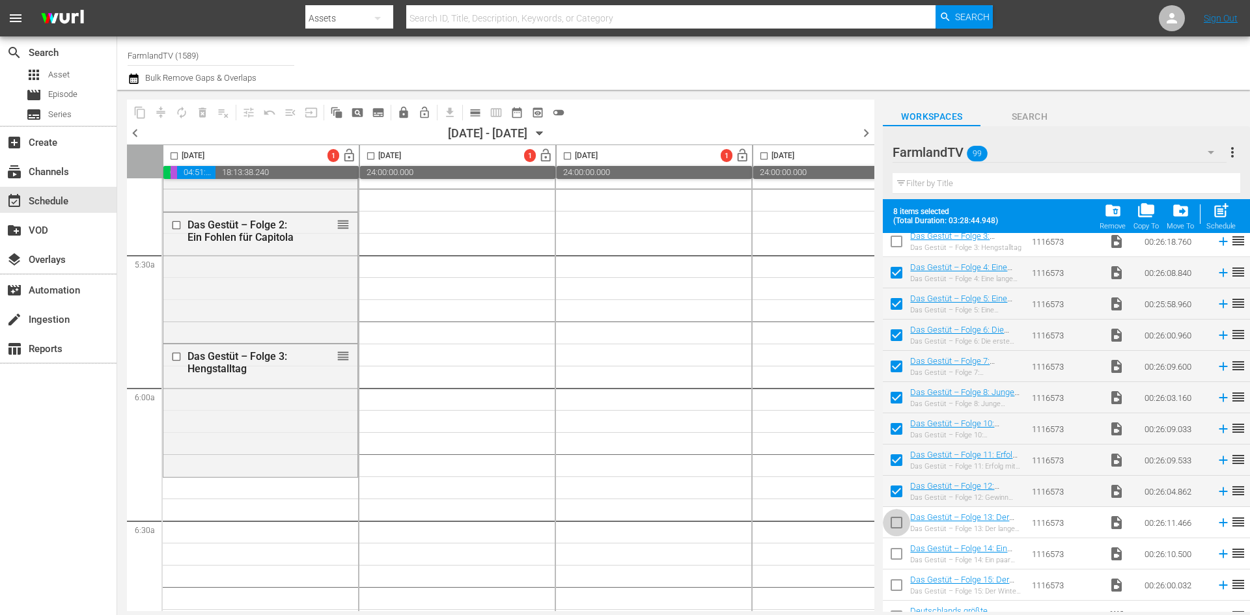
click at [892, 524] on input "checkbox" at bounding box center [895, 525] width 27 height 27
checkbox input "true"
click at [897, 551] on input "checkbox" at bounding box center [895, 556] width 27 height 27
checkbox input "true"
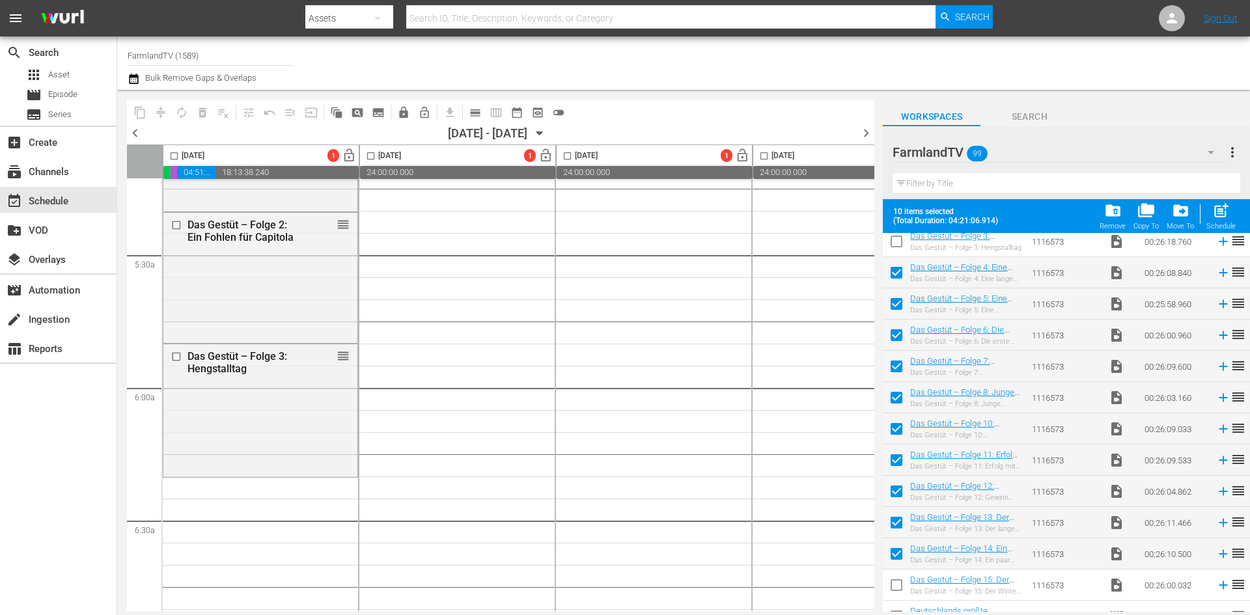
click at [894, 588] on input "checkbox" at bounding box center [895, 587] width 27 height 27
checkbox input "true"
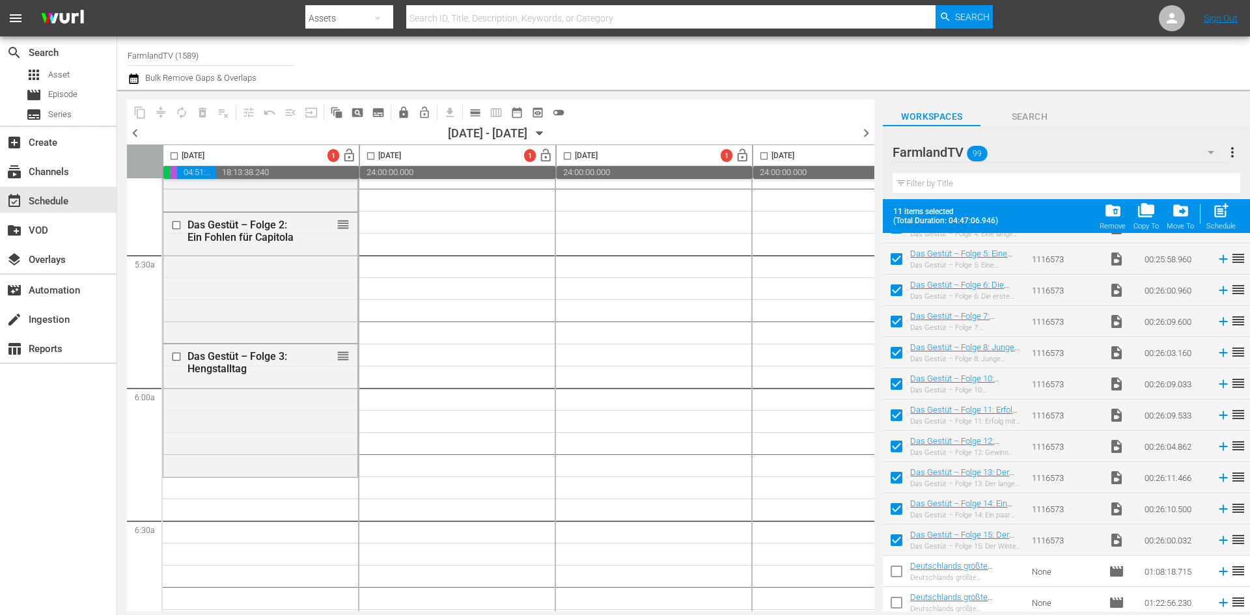
scroll to position [260, 0]
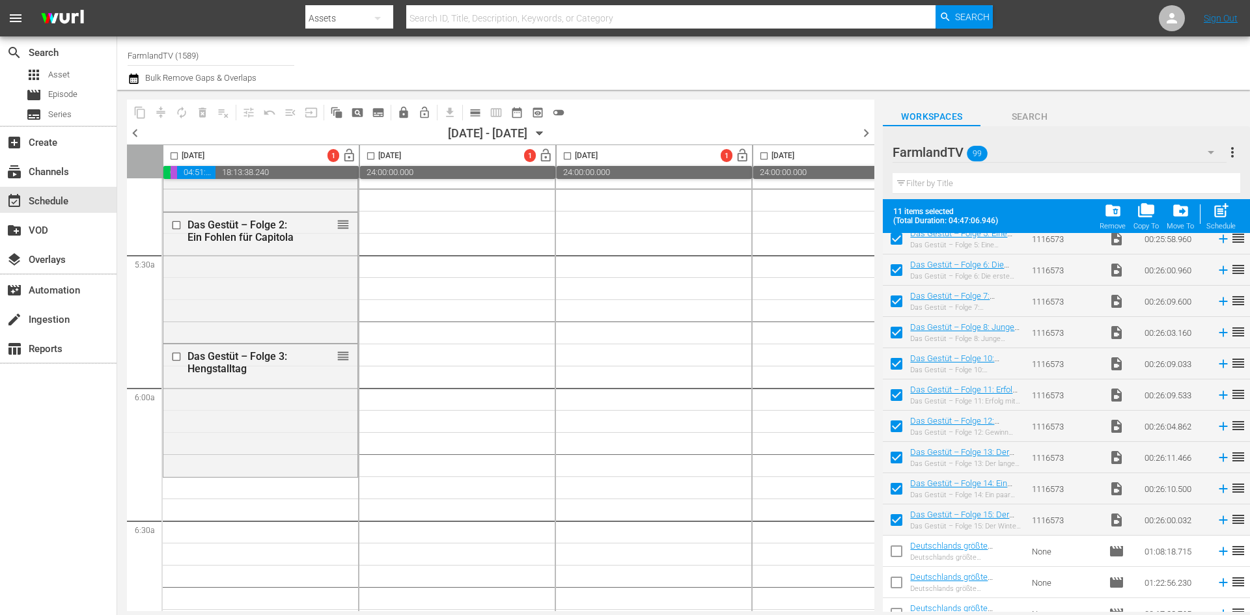
click at [176, 157] on input "checkbox" at bounding box center [174, 158] width 15 height 15
checkbox input "true"
click at [1218, 211] on span "post_add" at bounding box center [1221, 211] width 18 height 18
checkbox input "false"
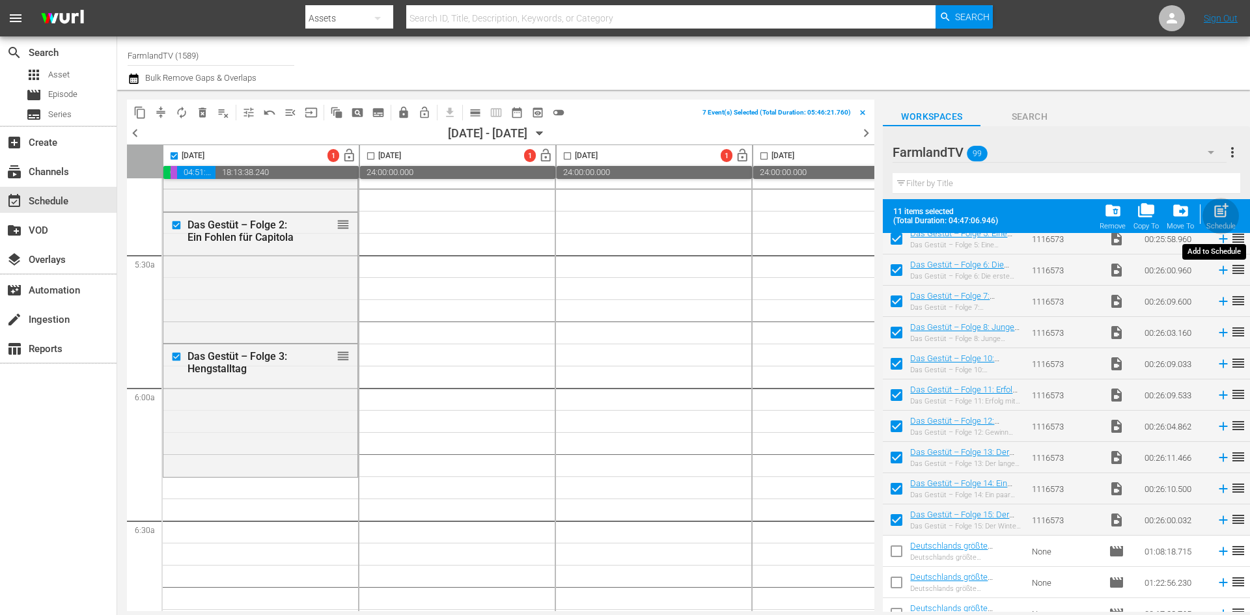
checkbox input "false"
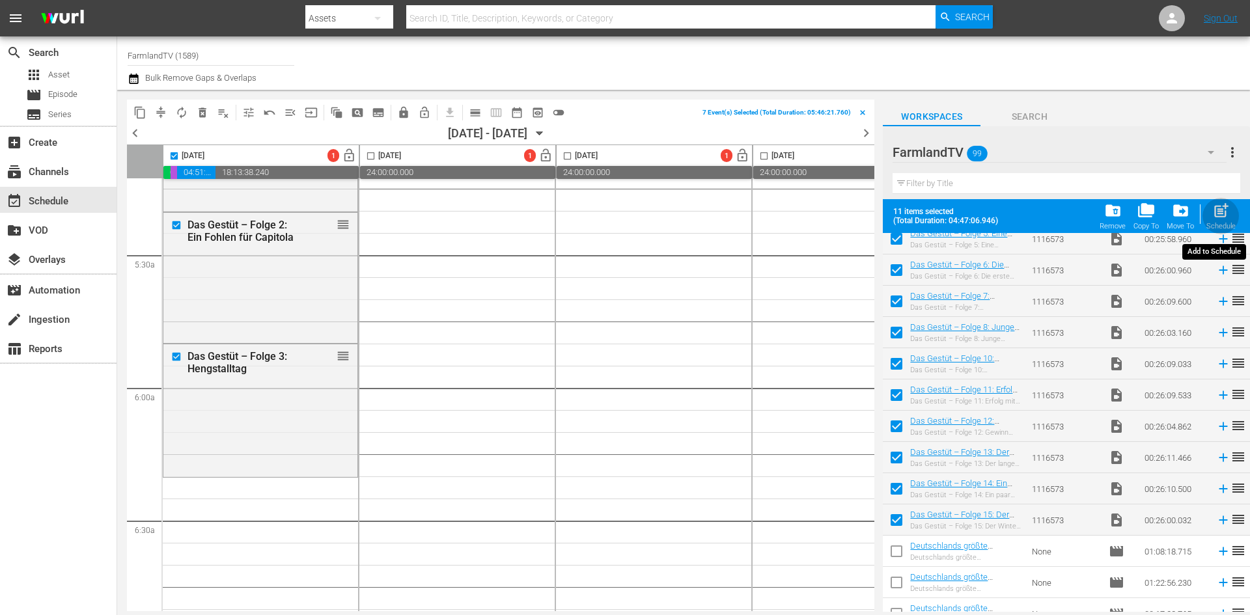
checkbox input "false"
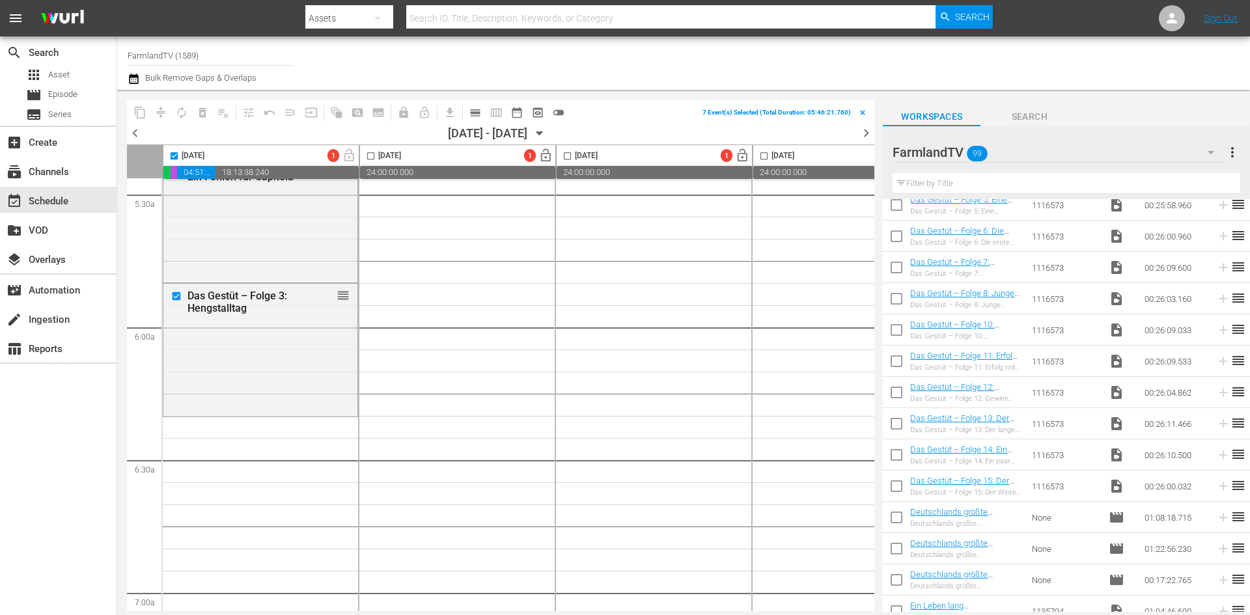
scroll to position [1453, 0]
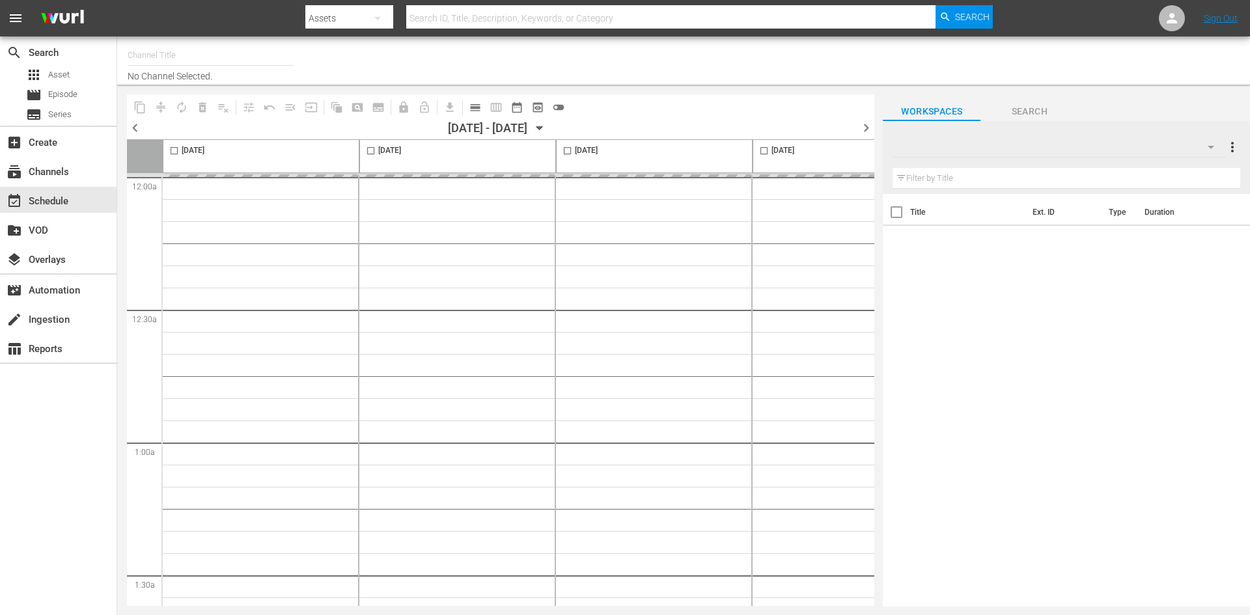
type input "FarmlandTV (1589)"
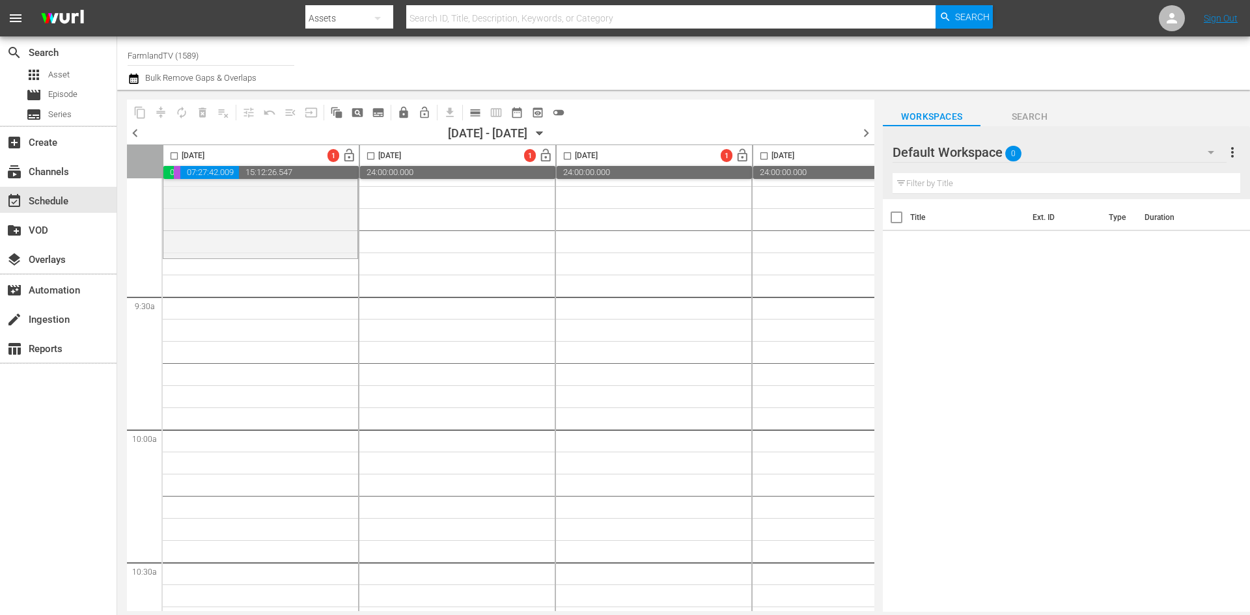
scroll to position [2278, 0]
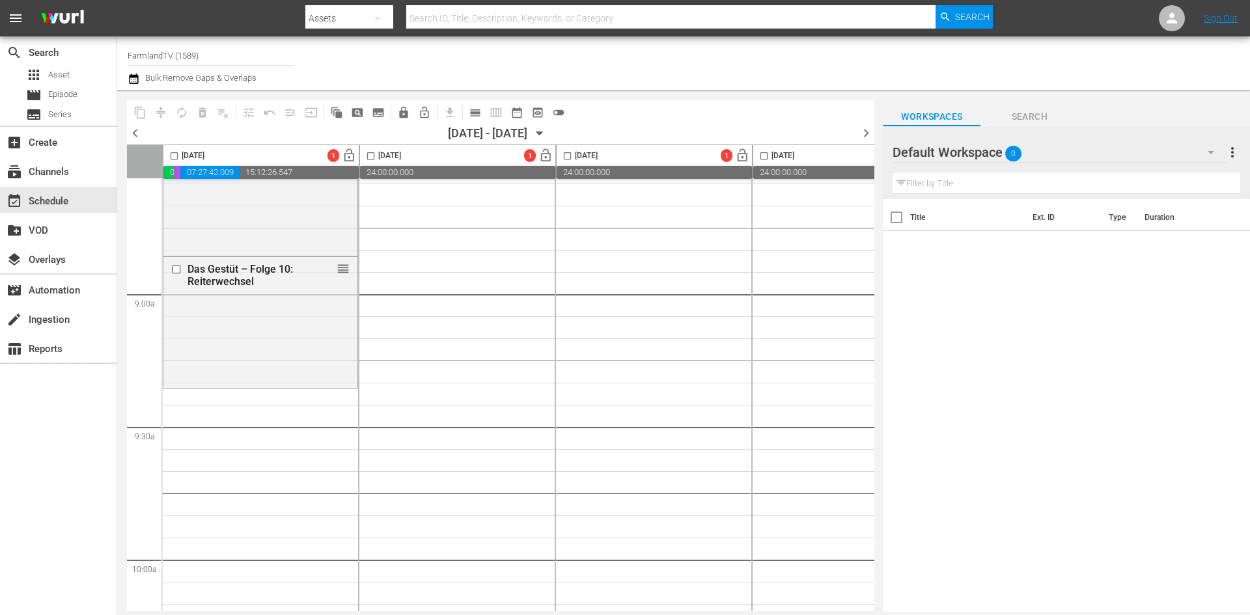
click at [989, 156] on div "Default Workspace 0" at bounding box center [1058, 152] width 333 height 36
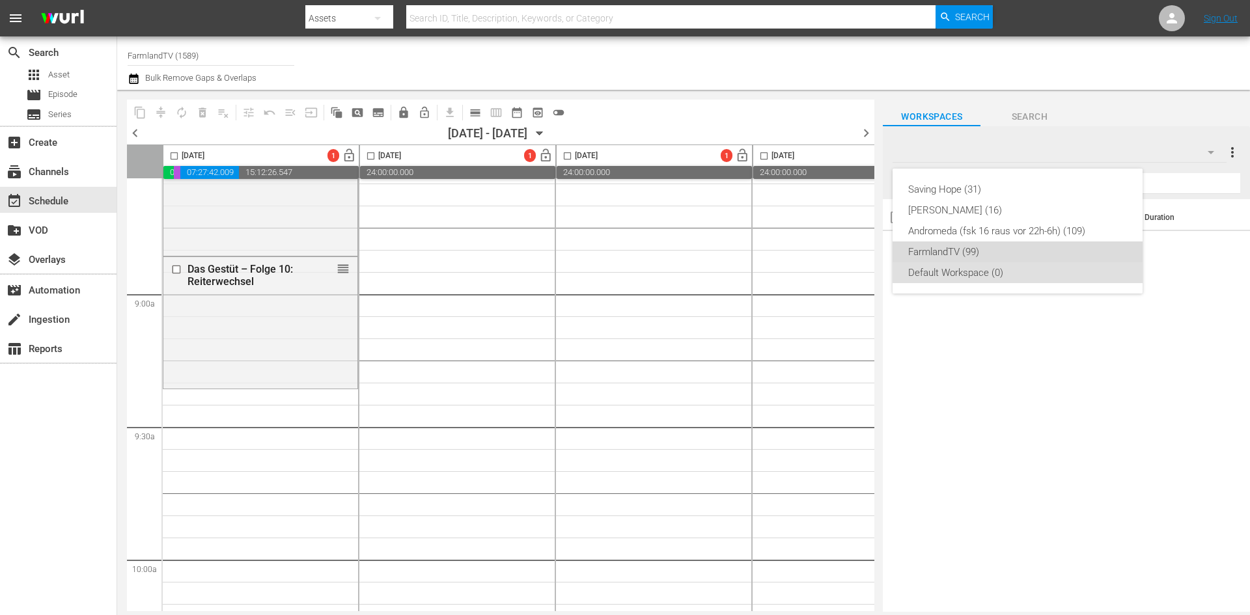
click at [972, 243] on div "FarmlandTV (99)" at bounding box center [1017, 251] width 219 height 21
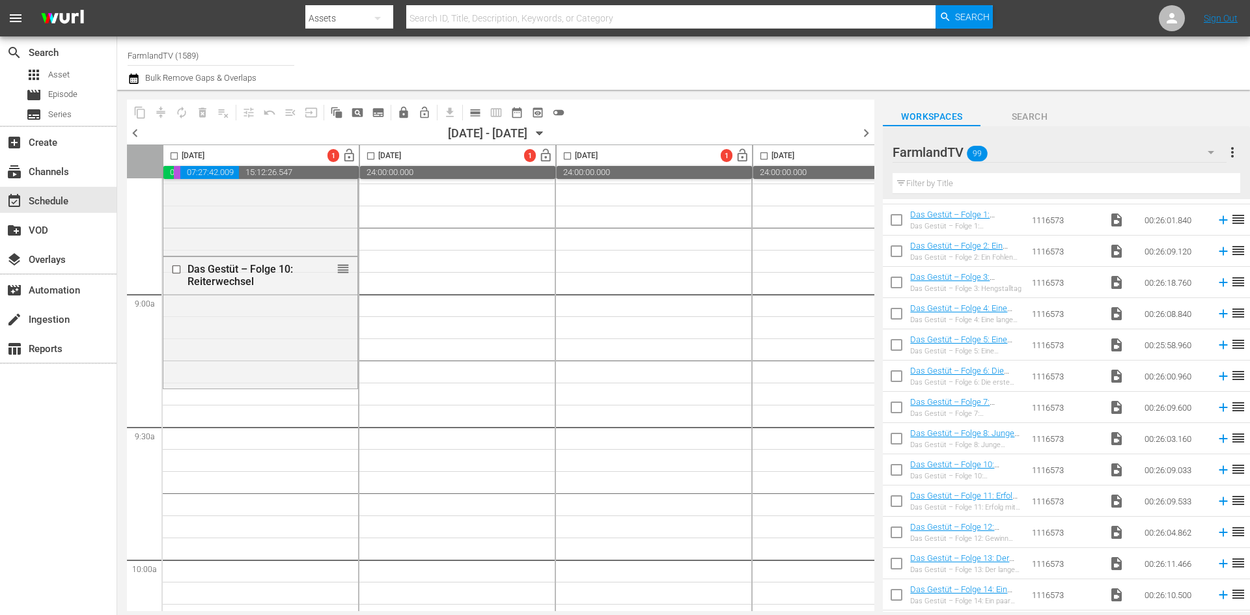
scroll to position [130, 0]
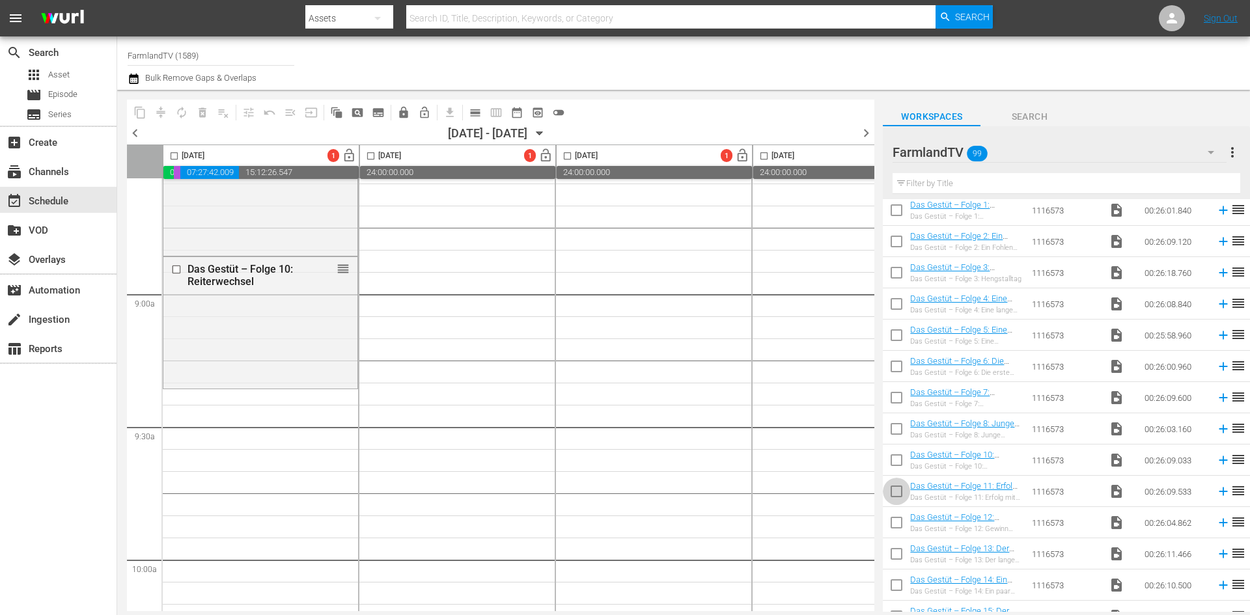
click at [903, 499] on input "checkbox" at bounding box center [895, 493] width 27 height 27
checkbox input "true"
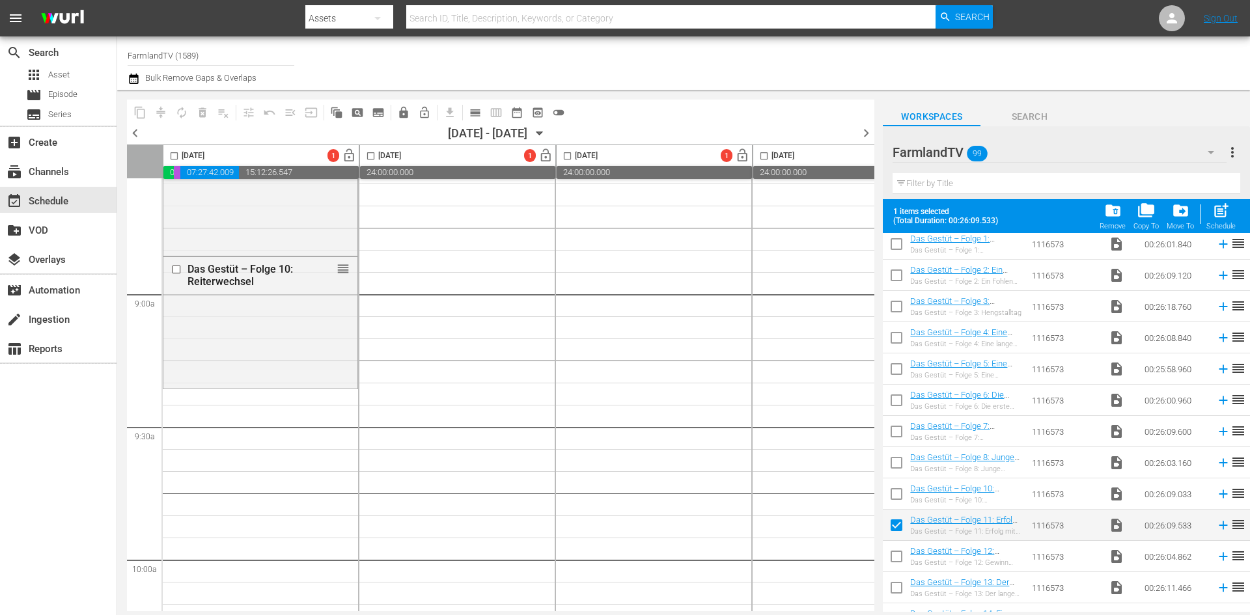
click at [898, 562] on input "checkbox" at bounding box center [895, 558] width 27 height 27
checkbox input "true"
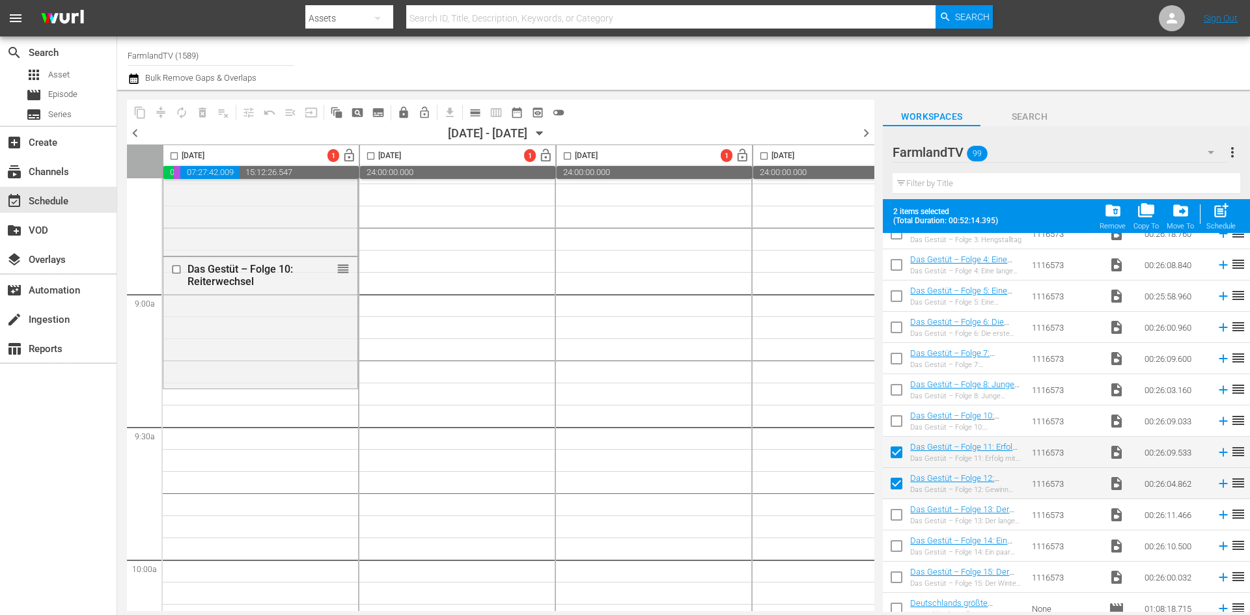
scroll to position [260, 0]
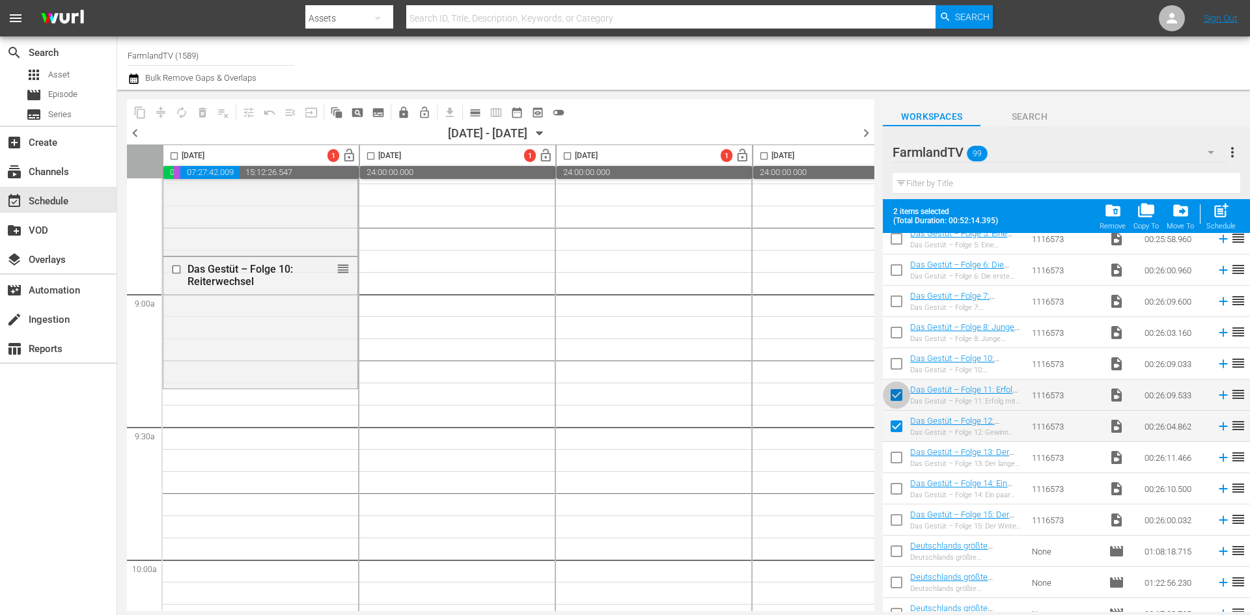
click at [892, 395] on input "checkbox" at bounding box center [895, 397] width 27 height 27
checkbox input "false"
click at [899, 422] on input "checkbox" at bounding box center [895, 428] width 27 height 27
checkbox input "false"
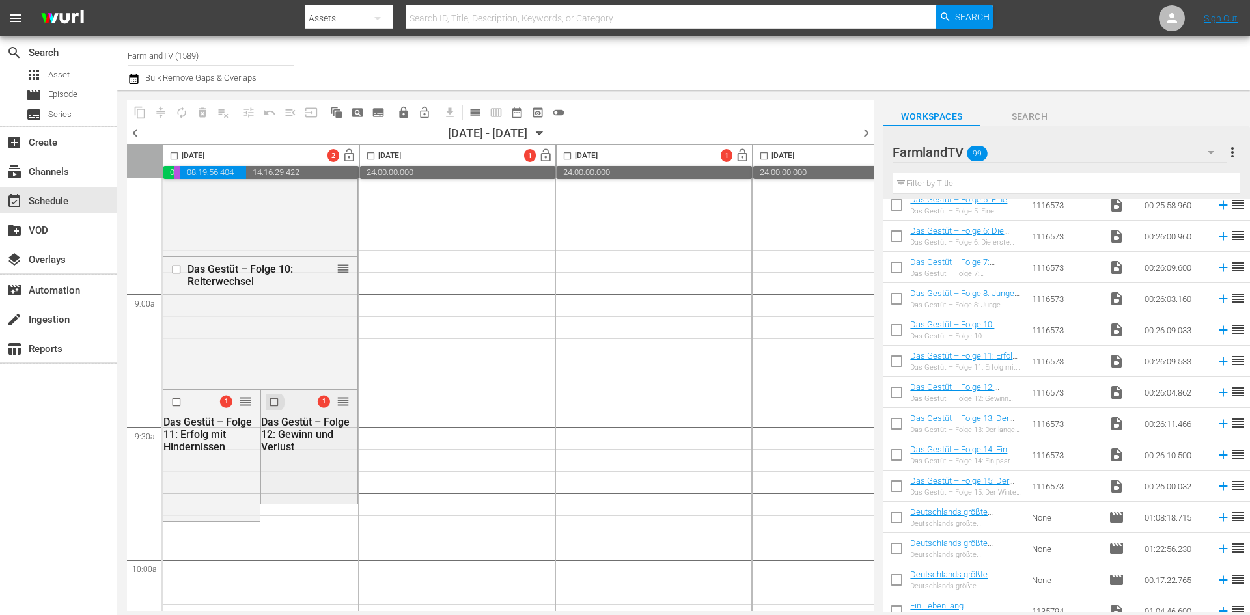
click at [273, 402] on input "checkbox" at bounding box center [276, 401] width 14 height 11
click at [173, 403] on input "checkbox" at bounding box center [178, 401] width 14 height 11
click at [200, 108] on span "delete_forever_outlined" at bounding box center [202, 112] width 13 height 13
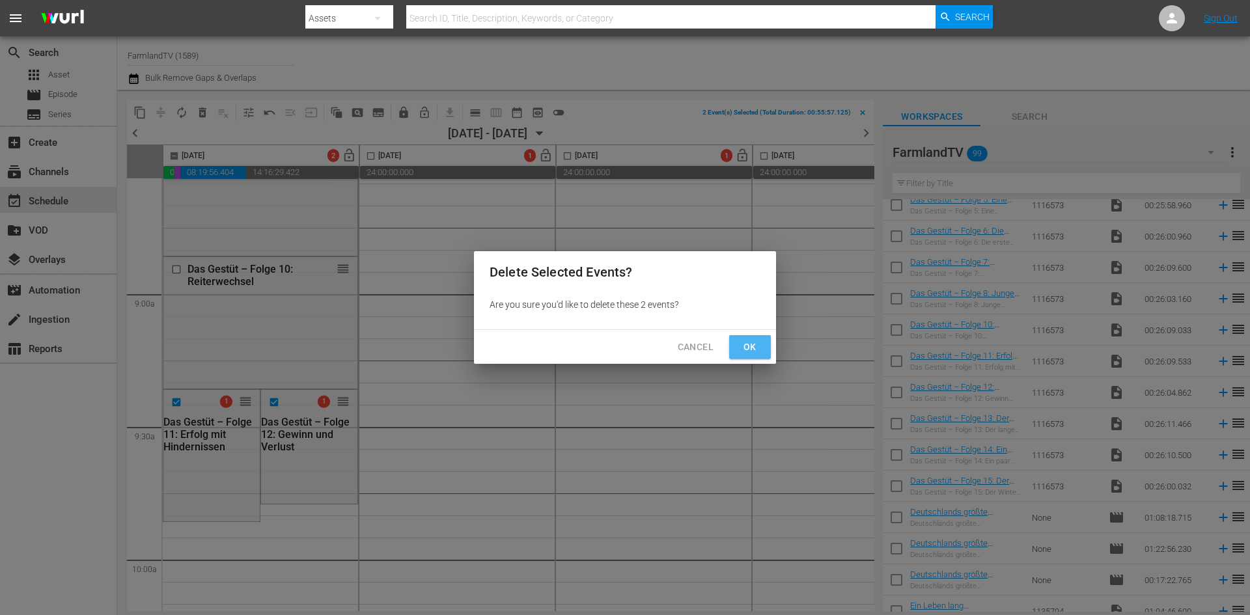
click at [754, 346] on span "Ok" at bounding box center [749, 347] width 21 height 16
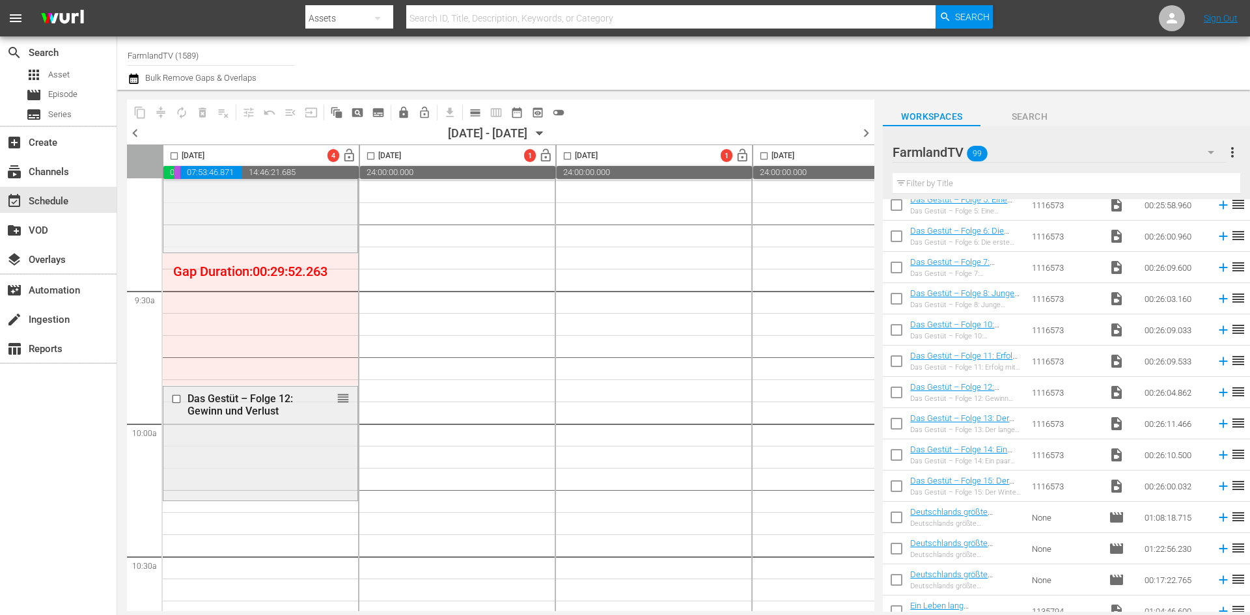
scroll to position [2408, 0]
click at [175, 404] on input "checkbox" at bounding box center [178, 404] width 14 height 11
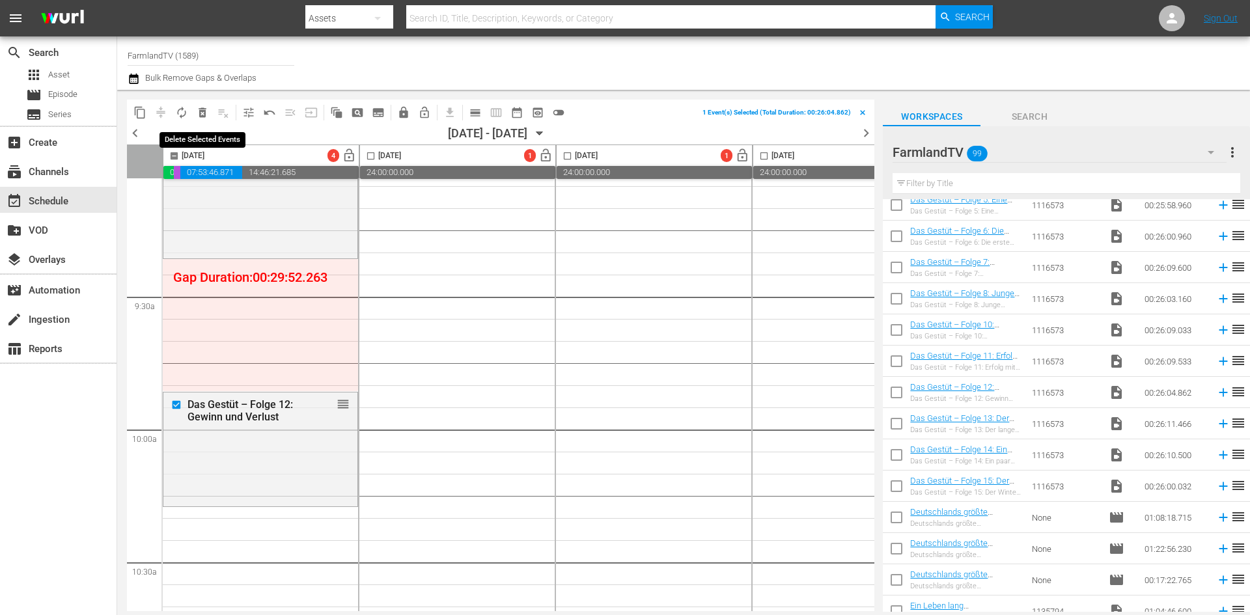
click at [204, 114] on span "delete_forever_outlined" at bounding box center [202, 112] width 13 height 13
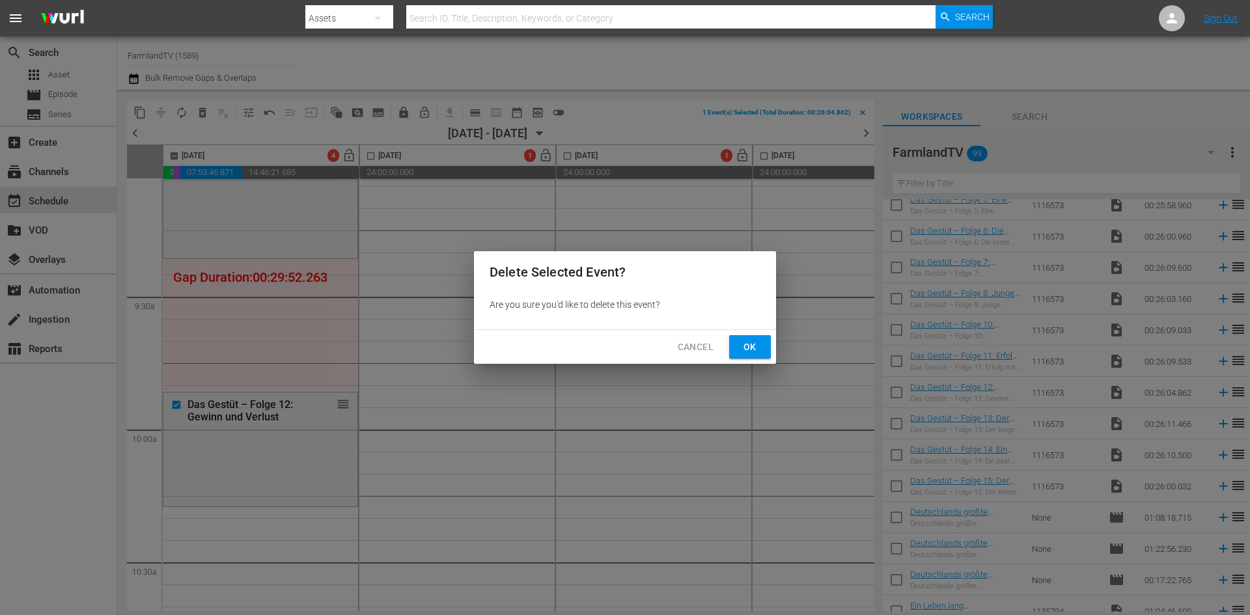
click at [748, 351] on span "Ok" at bounding box center [749, 347] width 21 height 16
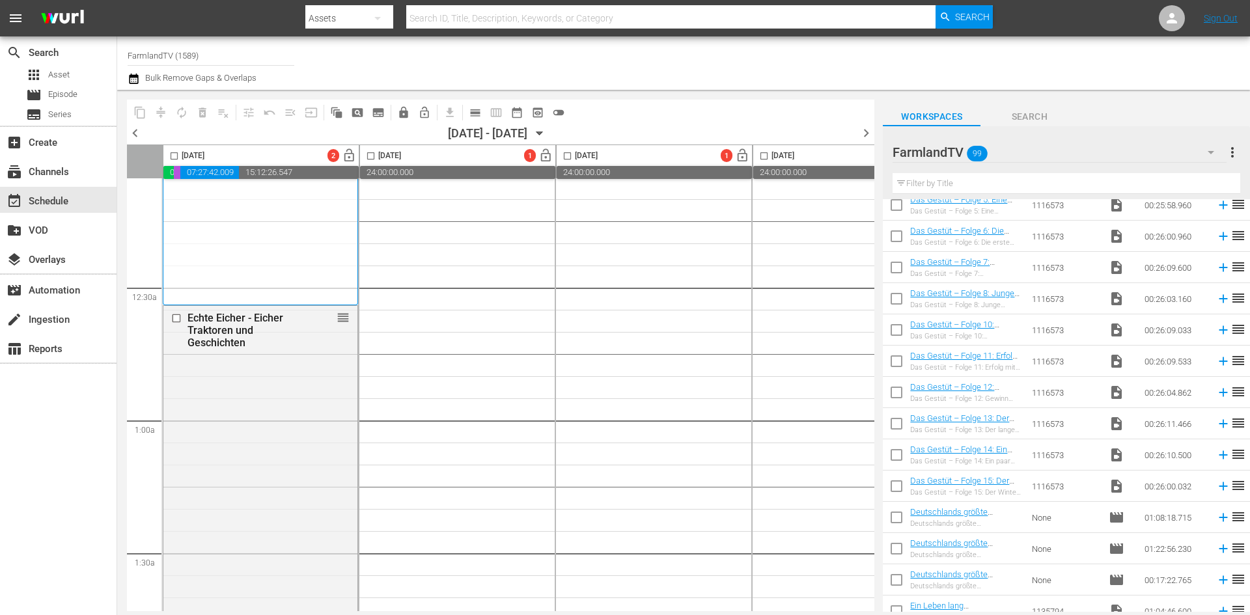
scroll to position [0, 0]
